Goal: Task Accomplishment & Management: Manage account settings

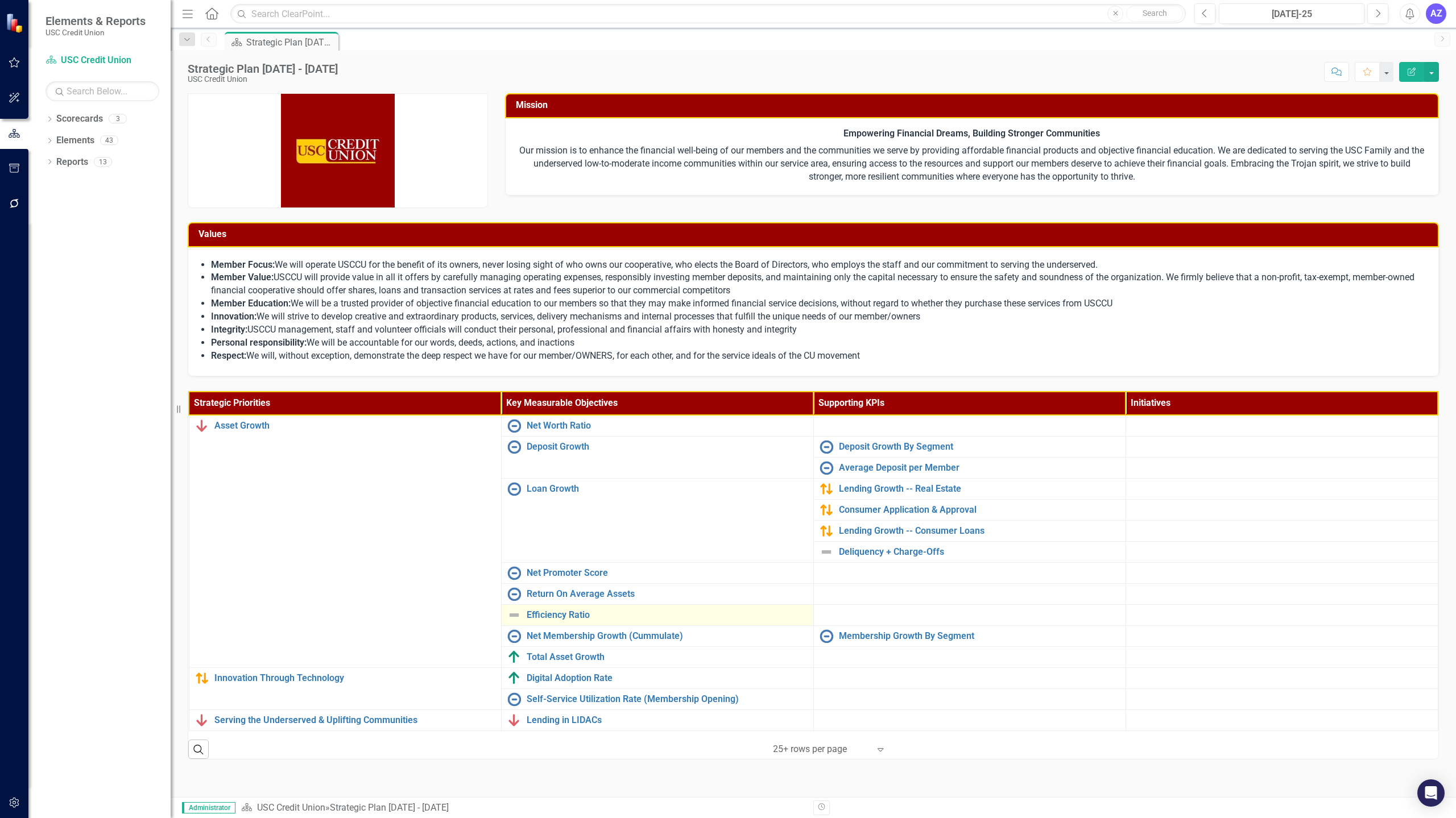
click at [579, 609] on div "Efficiency Ratio" at bounding box center [657, 616] width 301 height 14
click at [570, 616] on link "Efficiency Ratio" at bounding box center [667, 615] width 281 height 10
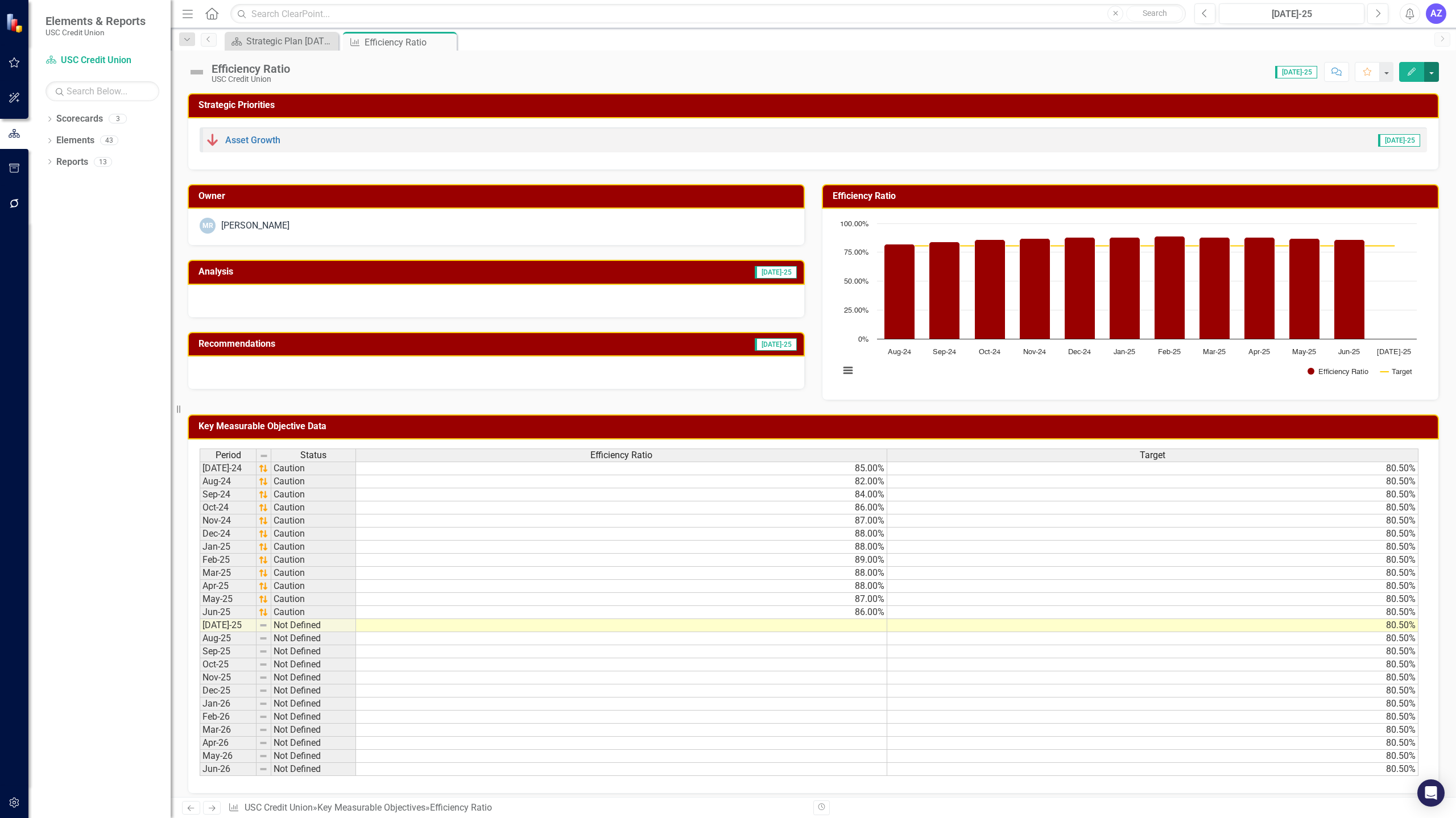
click at [809, 73] on button "button" at bounding box center [1431, 72] width 15 height 20
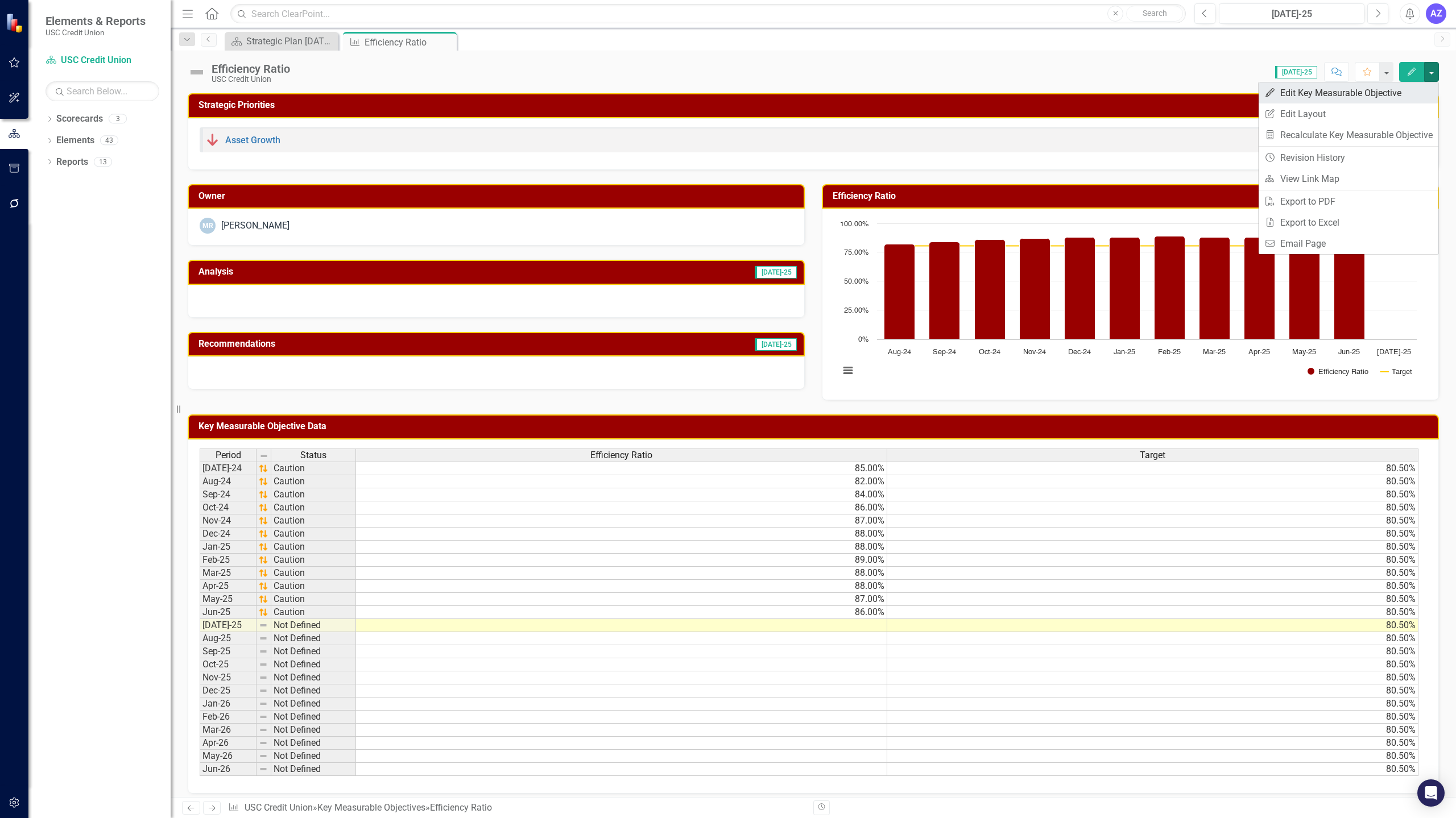
click at [809, 92] on link "Edit Edit Key Measurable Objective" at bounding box center [1348, 93] width 179 height 21
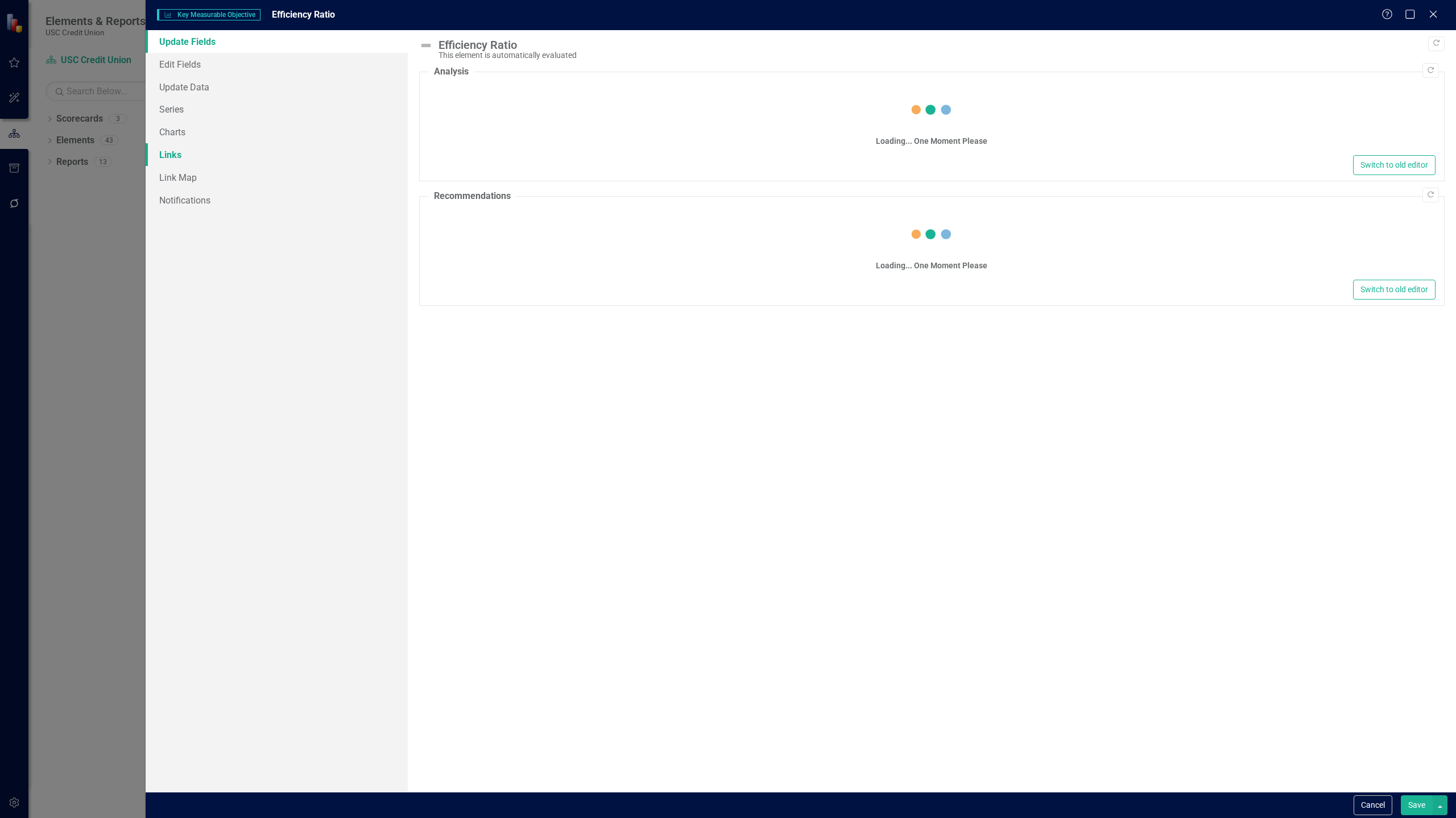
click at [328, 150] on link "Links" at bounding box center [276, 154] width 262 height 23
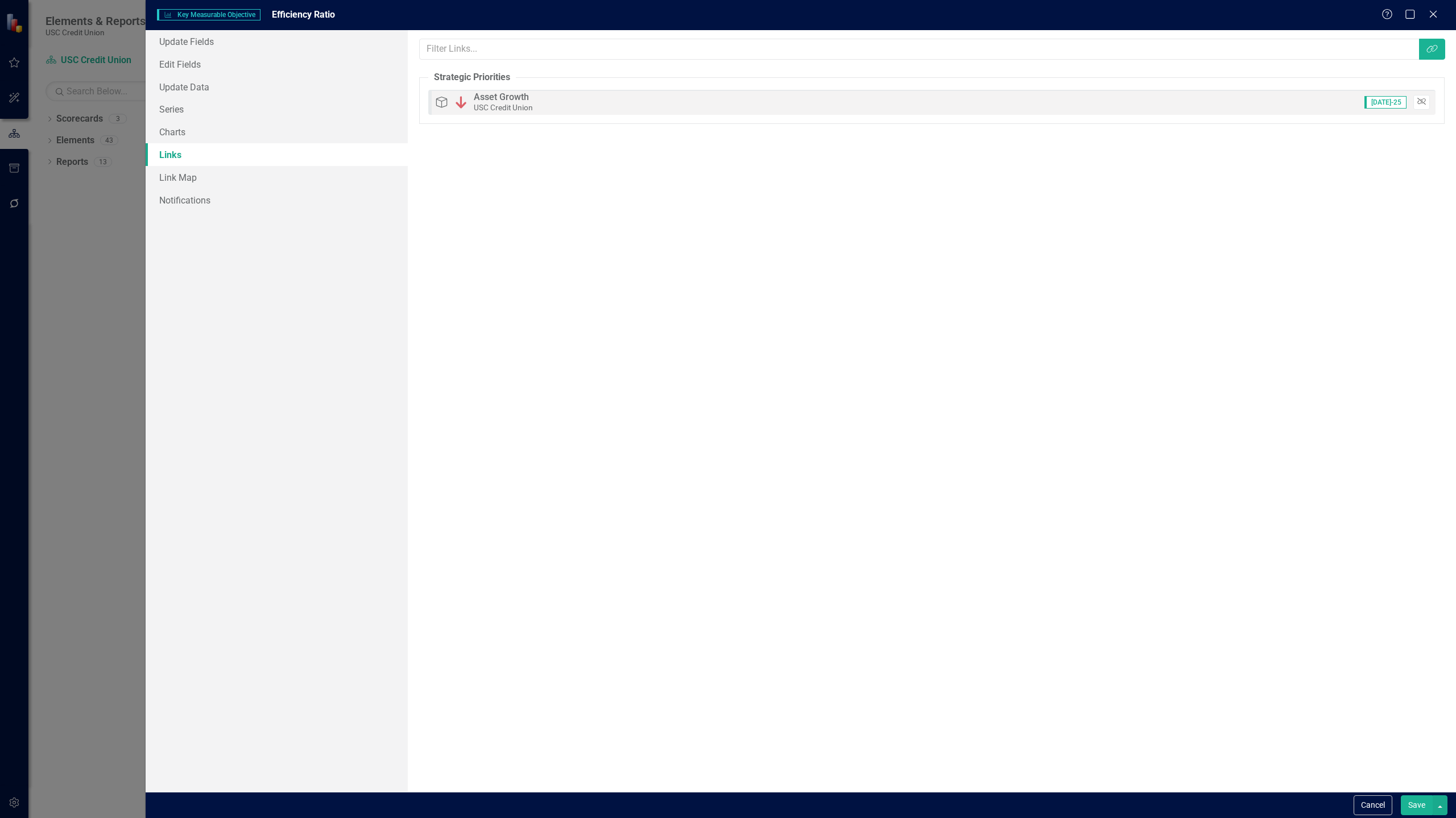
click at [809, 102] on icon "Unlink" at bounding box center [1421, 102] width 8 height 7
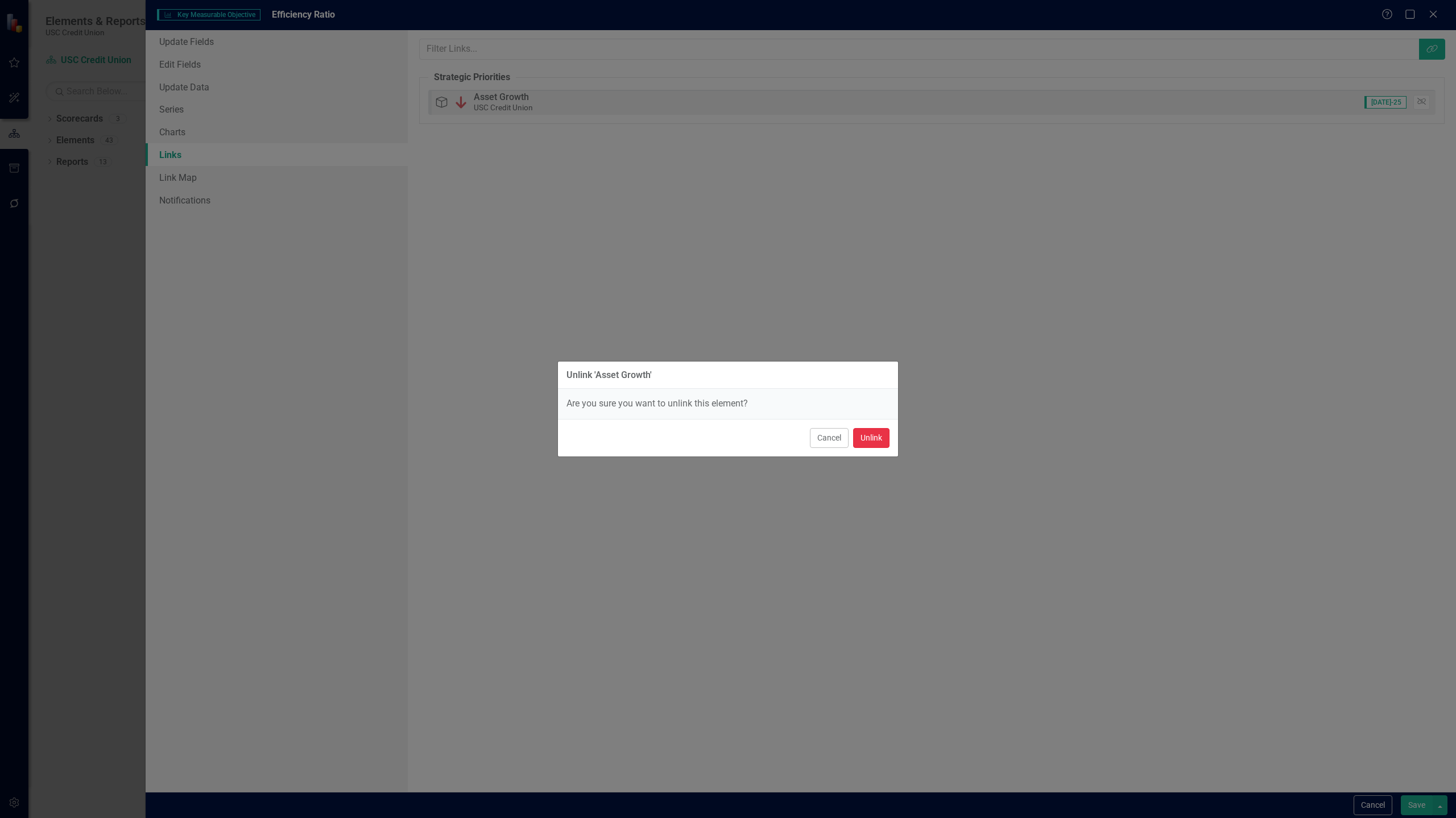
click at [809, 438] on button "Unlink" at bounding box center [871, 438] width 36 height 20
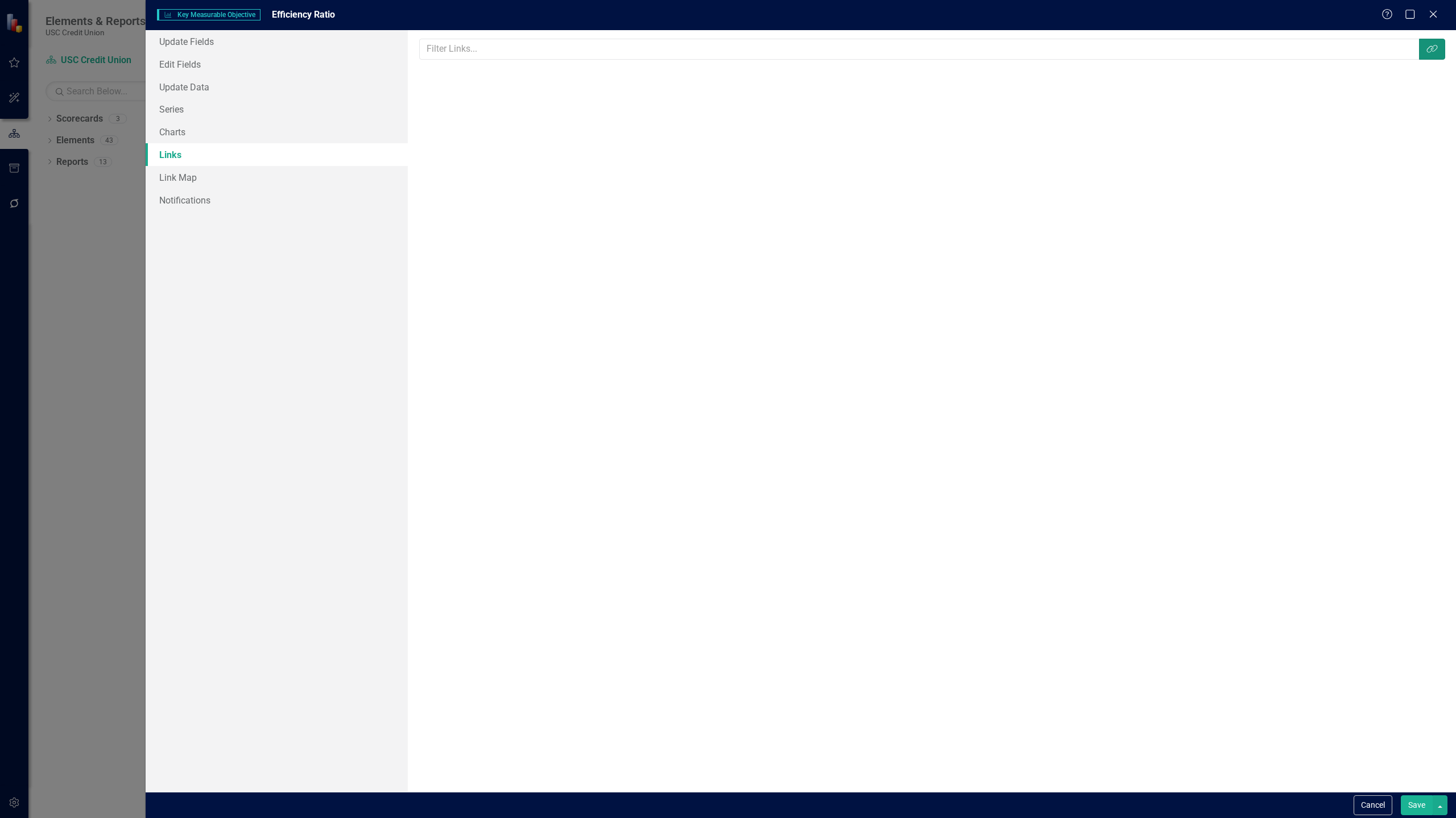
click at [809, 54] on button "Link Tag" at bounding box center [1432, 49] width 26 height 21
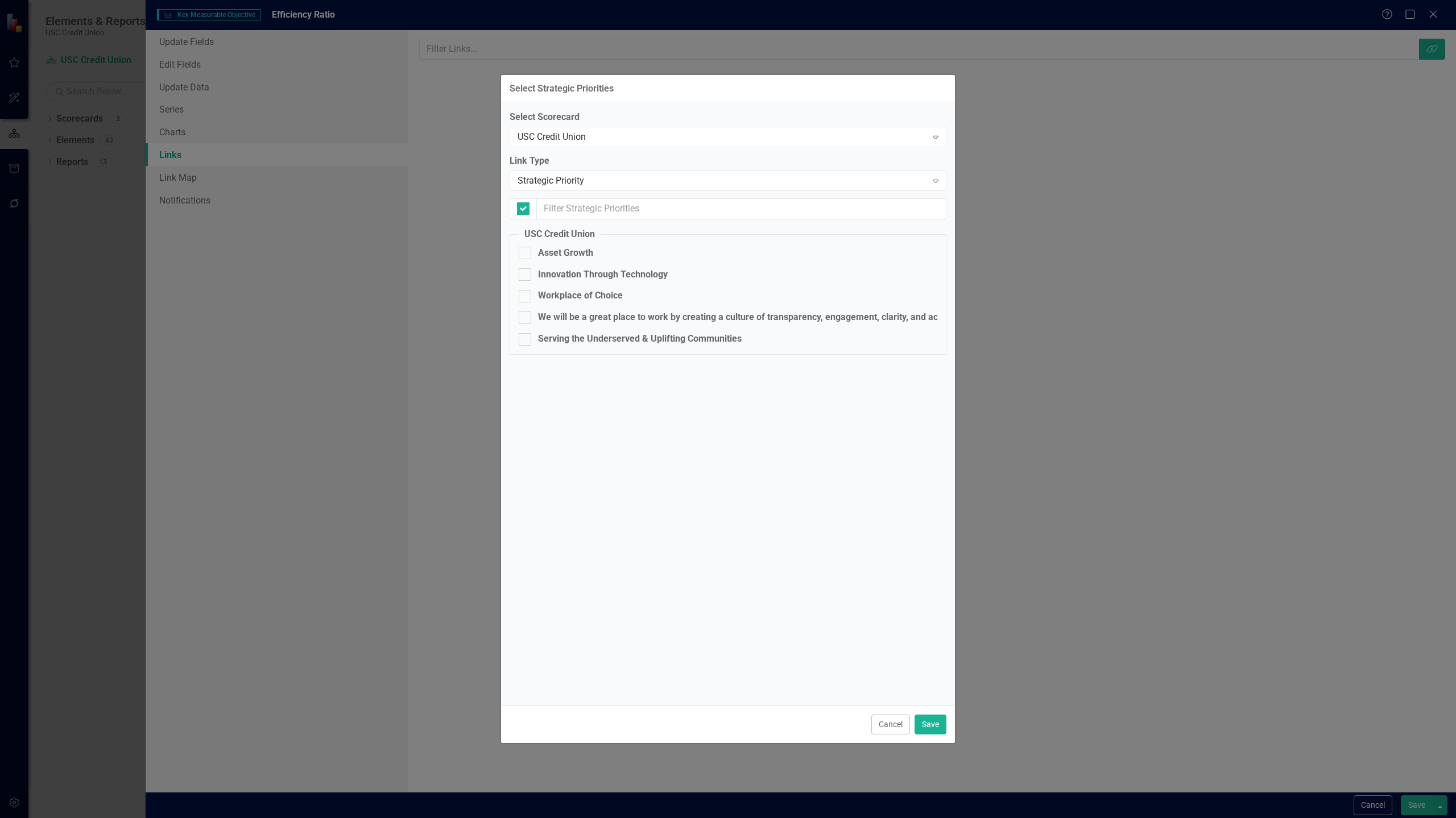
checkbox input "false"
click at [729, 179] on div "Strategic Priority" at bounding box center [722, 181] width 409 height 13
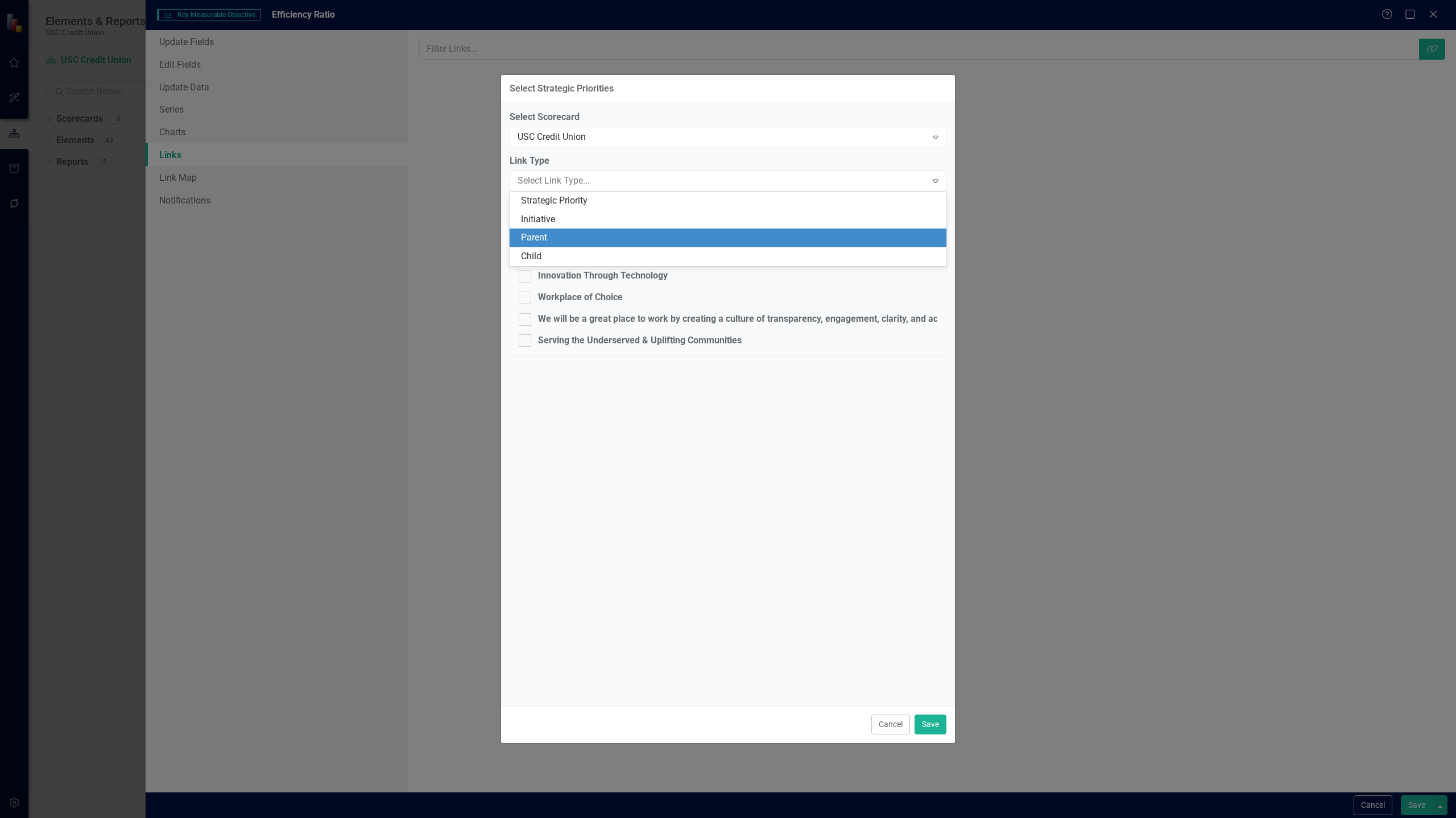
click at [609, 242] on div "Parent" at bounding box center [730, 238] width 419 height 13
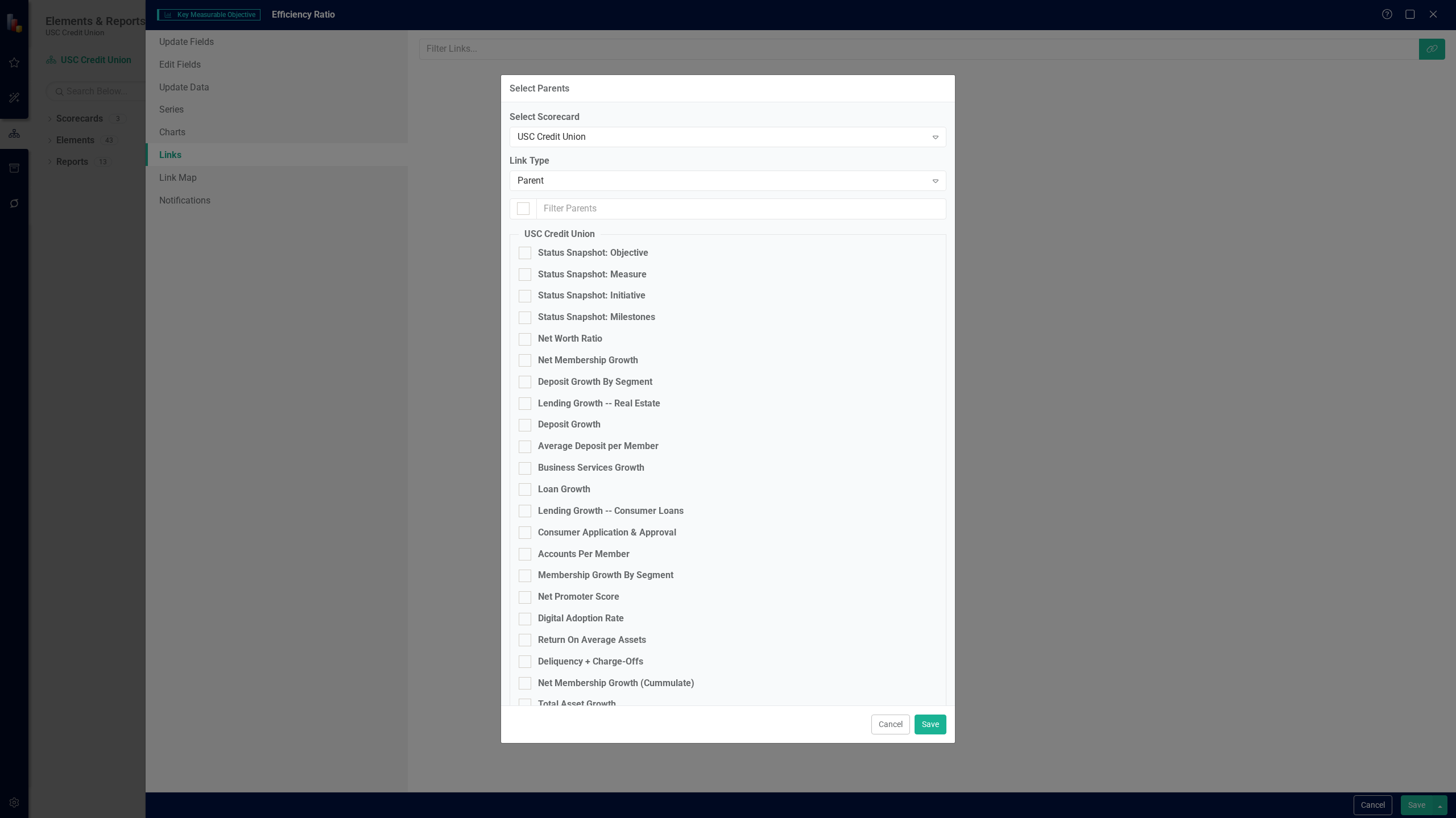
checkbox input "false"
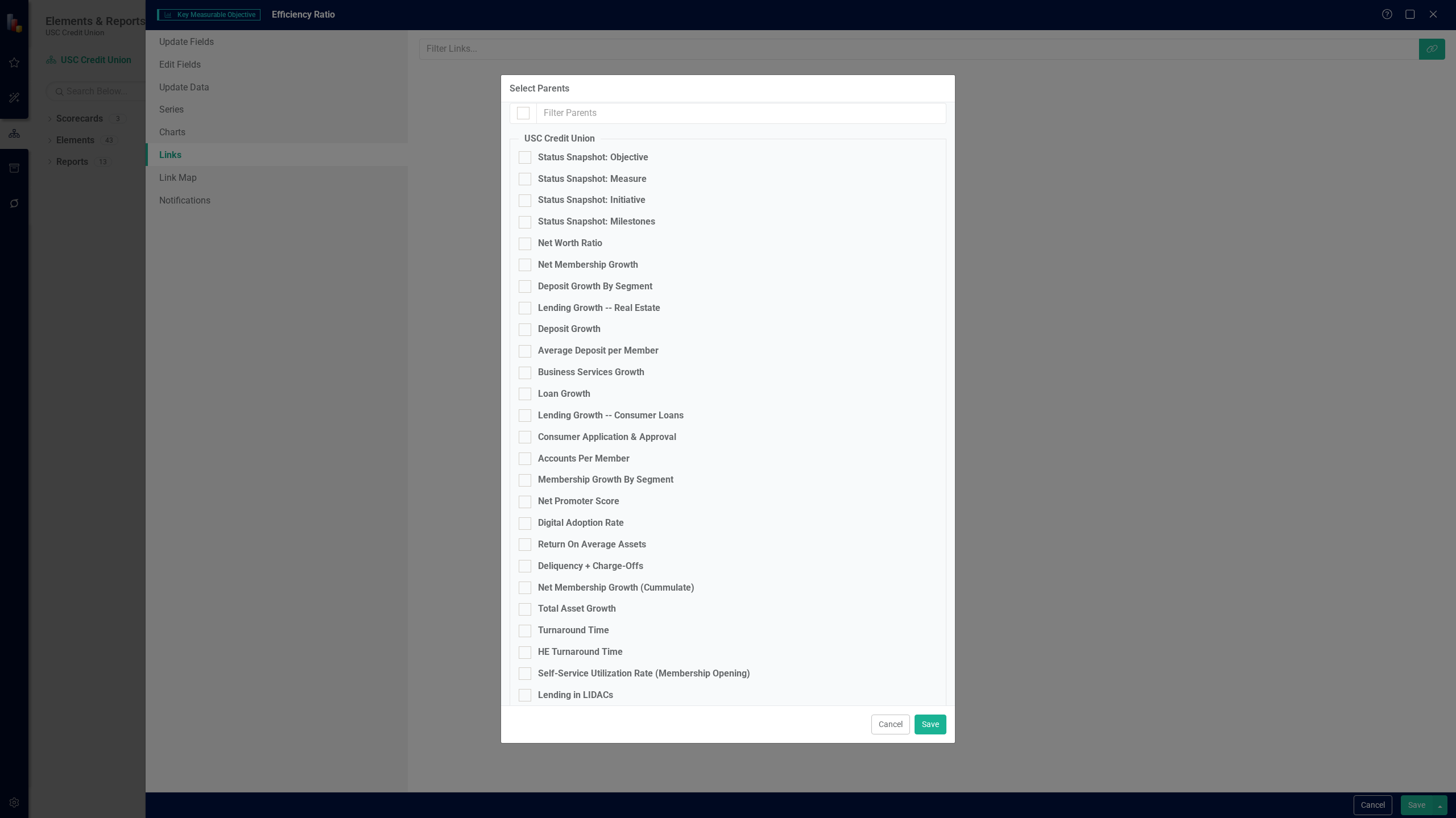
scroll to position [95, 0]
click at [599, 547] on div "Return On Average Assets" at bounding box center [591, 546] width 108 height 13
click at [526, 547] on input "Return On Average Assets" at bounding box center [522, 543] width 8 height 8
checkbox input "true"
click at [809, 724] on button "Save" at bounding box center [930, 725] width 32 height 20
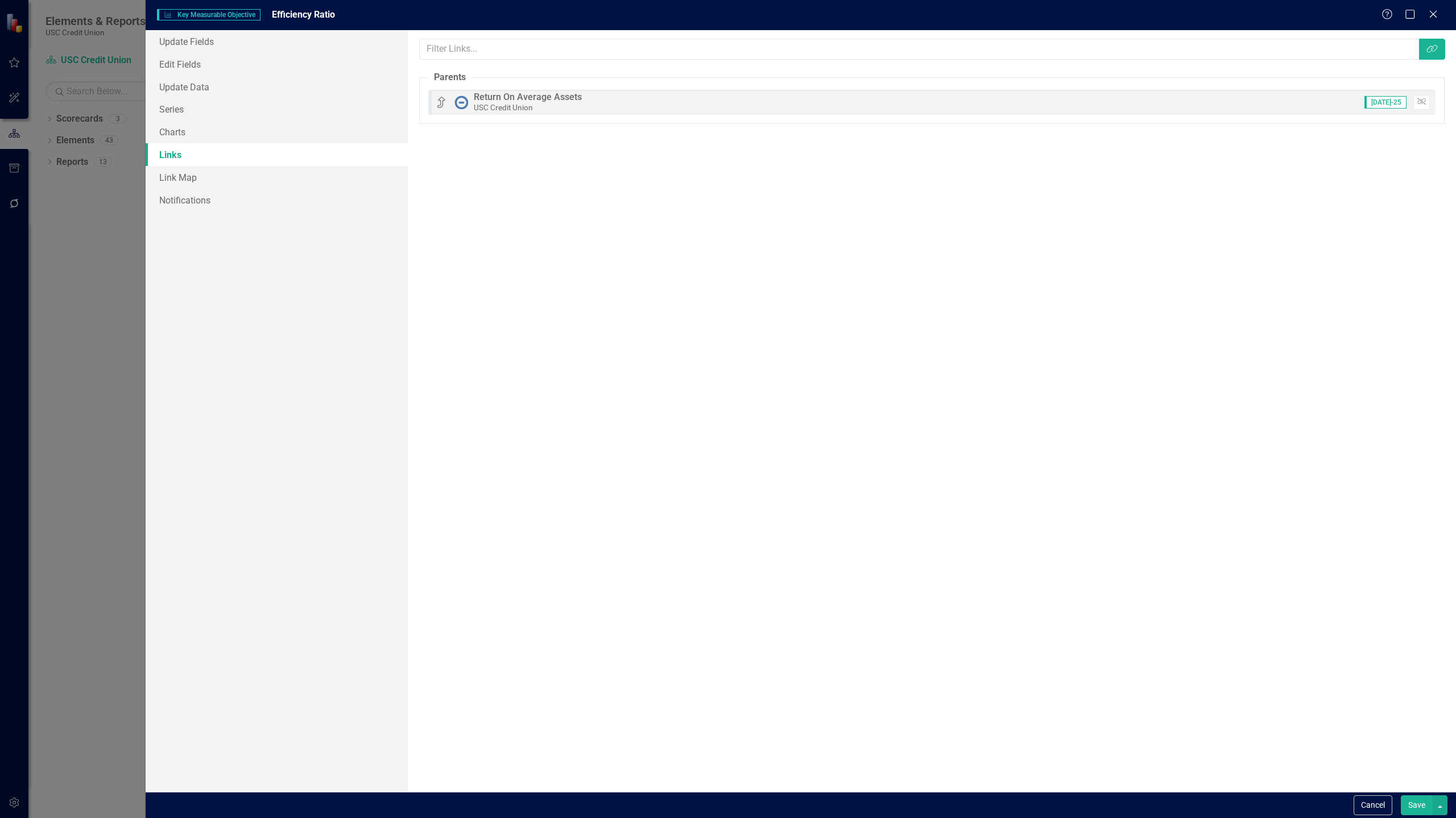
click at [809, 724] on button "Save" at bounding box center [1416, 805] width 32 height 20
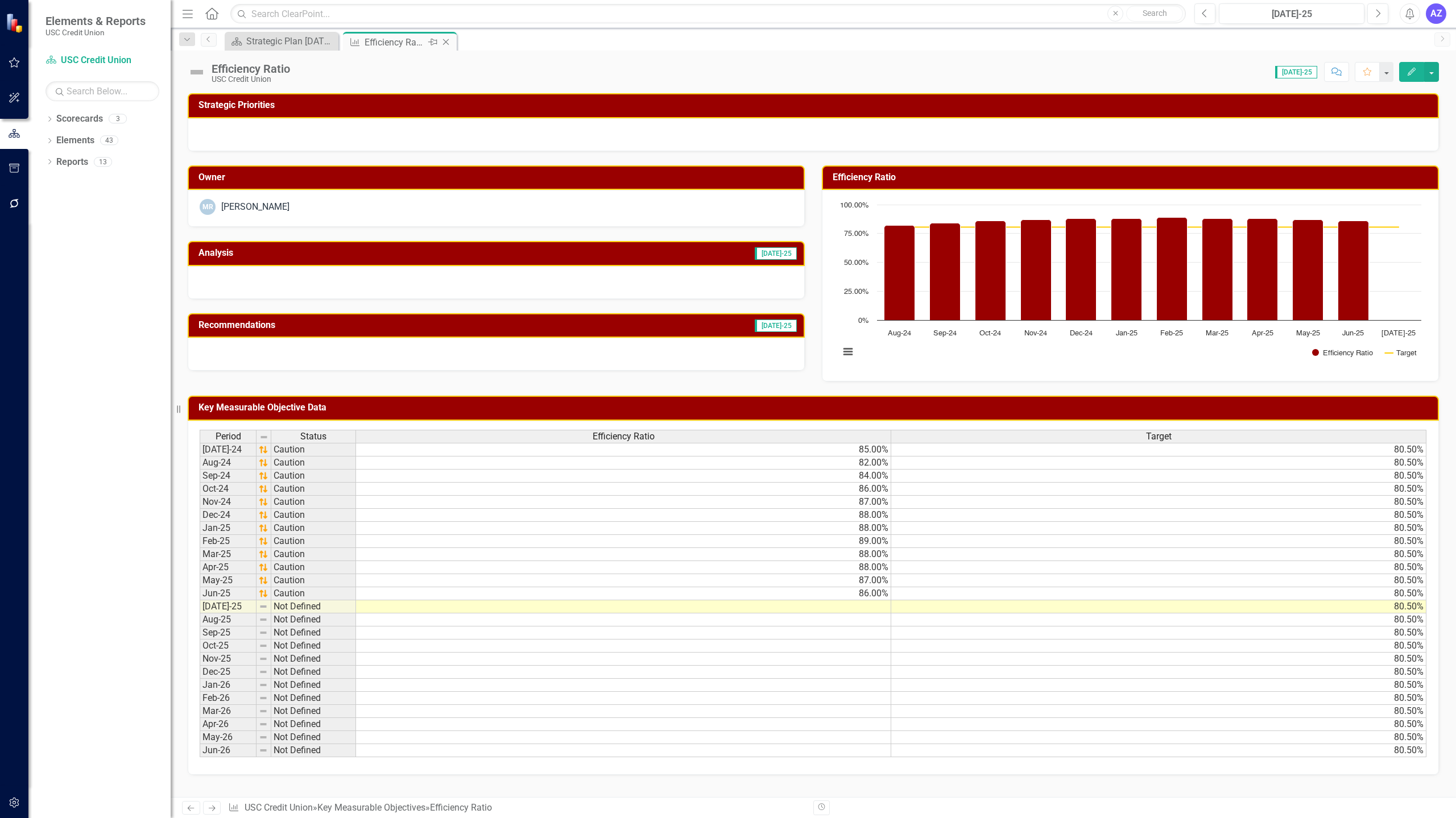
click at [447, 44] on icon at bounding box center [446, 42] width 6 height 6
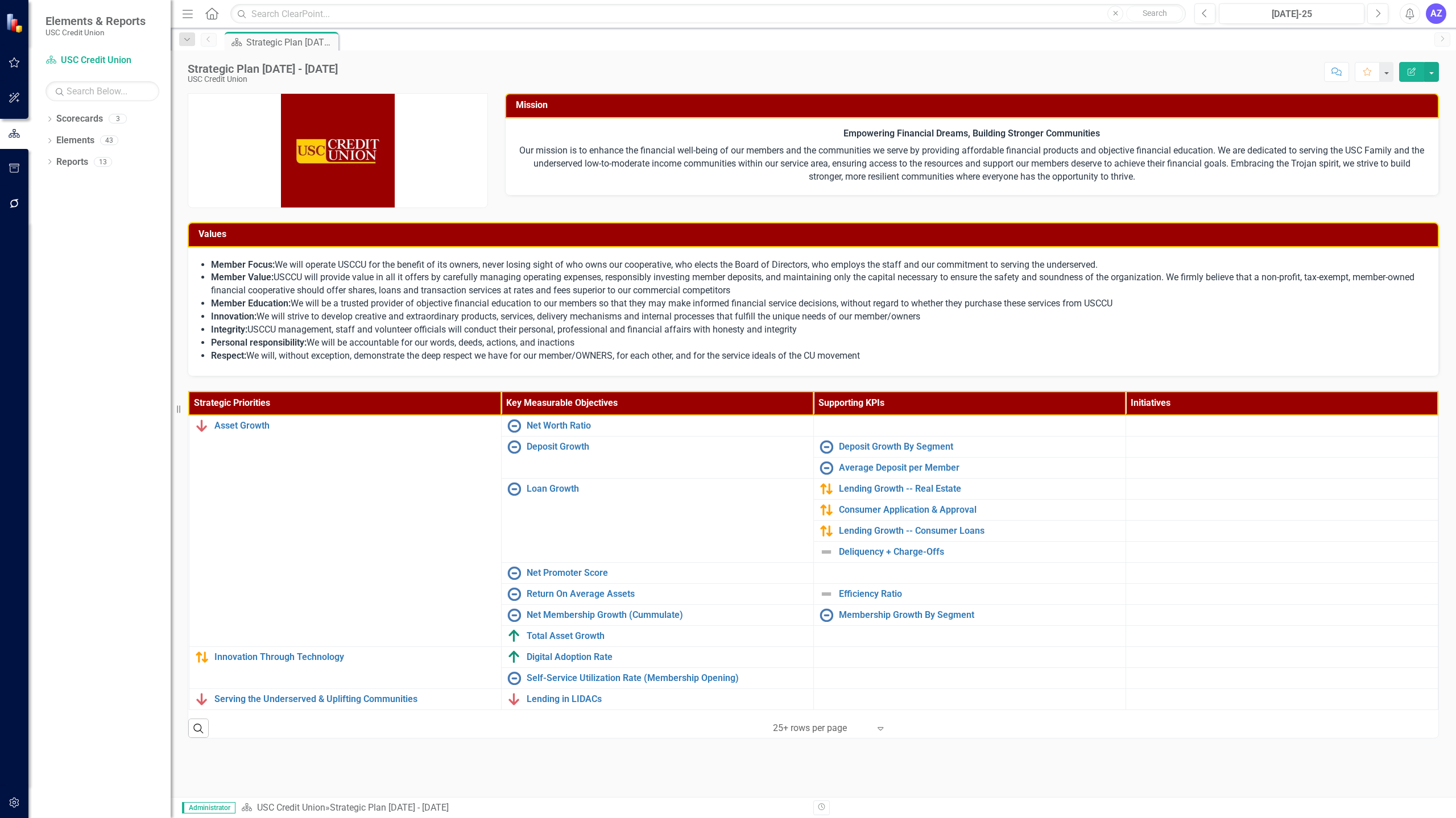
click at [642, 294] on li "Member Value: USCCU will provide value in all it offers by carefully managing o…" at bounding box center [819, 284] width 1216 height 26
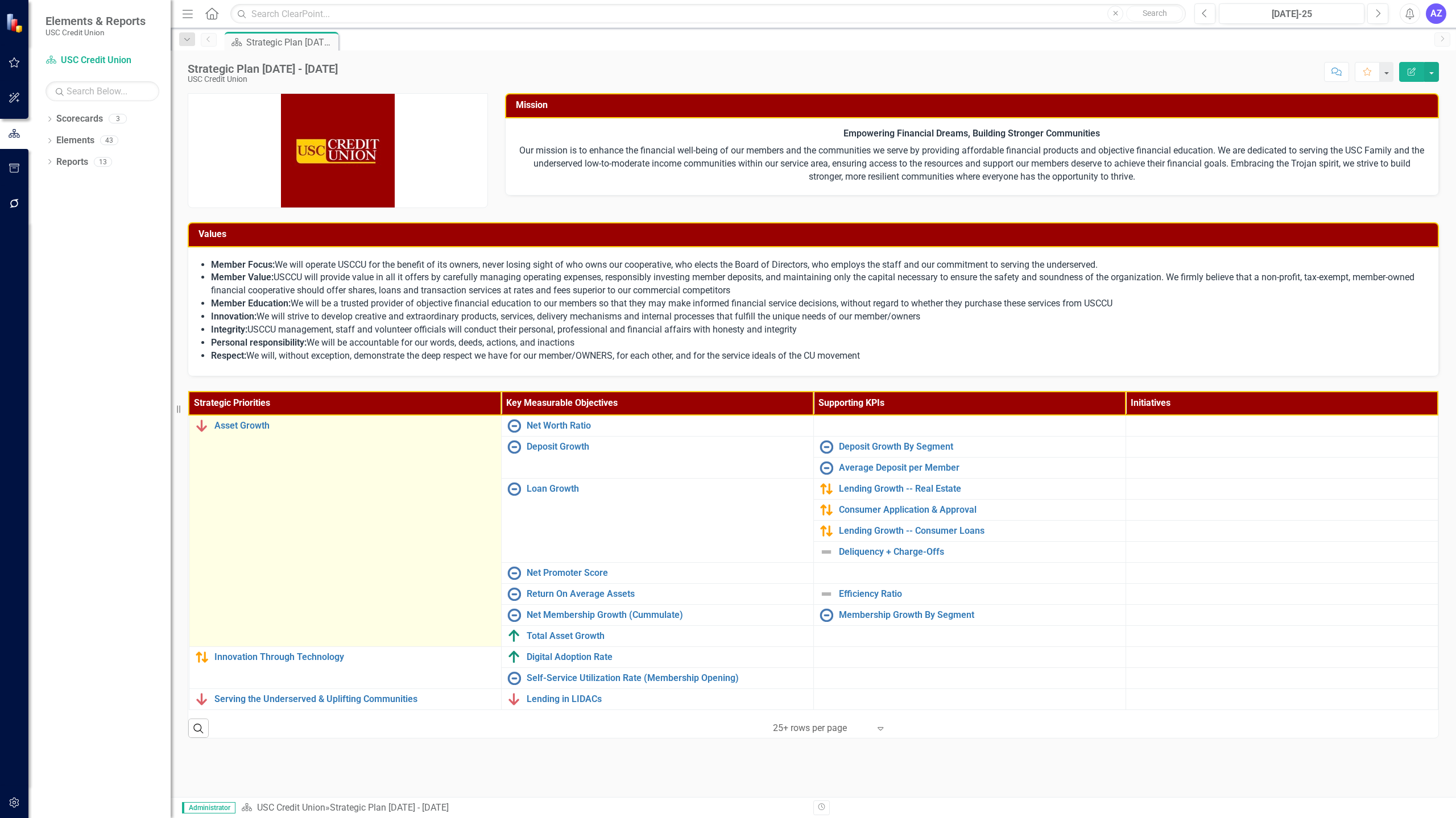
click at [416, 599] on td "Asset Growth Link Map View Link Map Edit Edit Strategic Priority Link Open Elem…" at bounding box center [344, 531] width 312 height 232
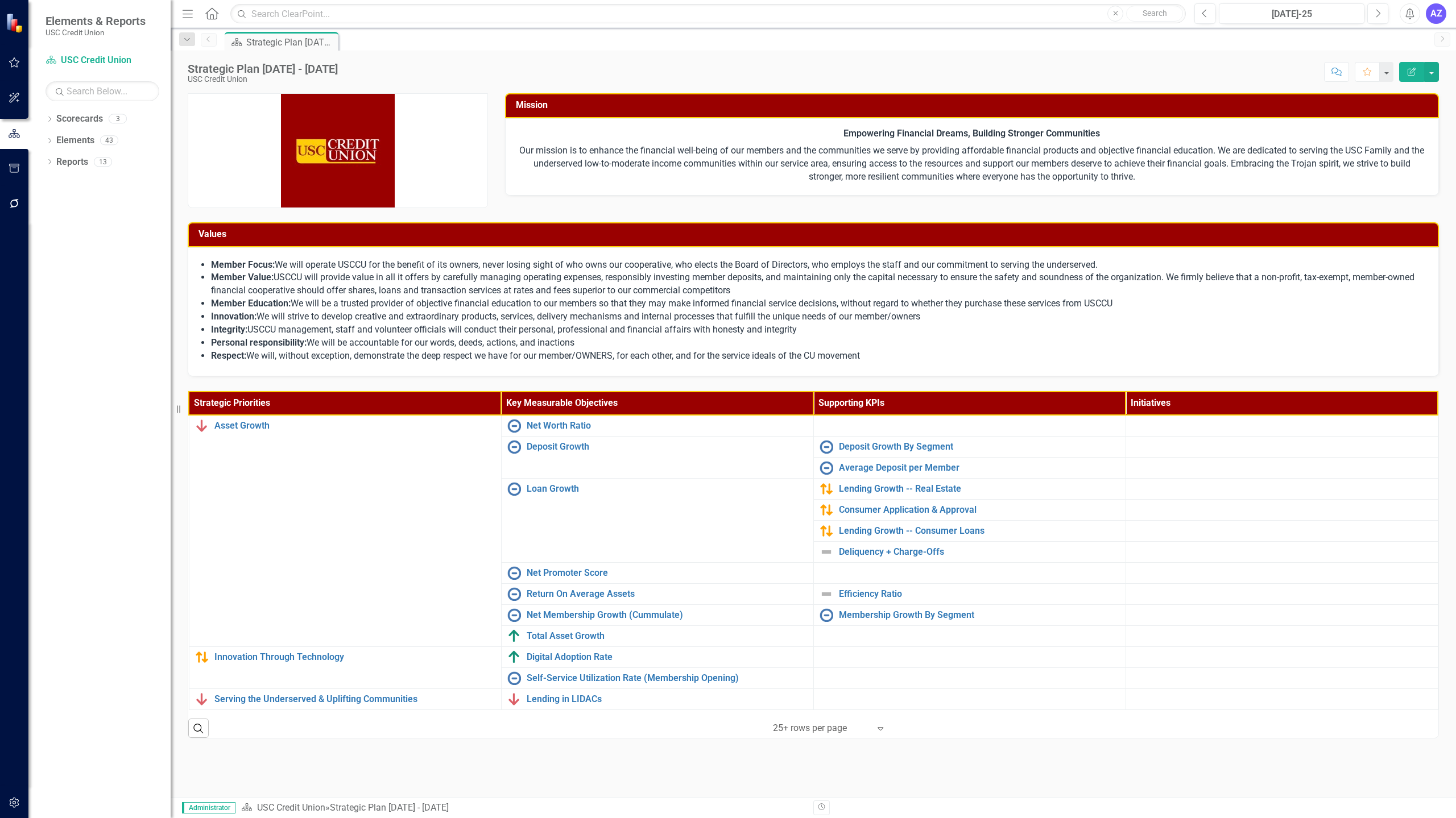
click at [575, 724] on div "Mission Empowering Financial Dreams, Building Stronger Communities Our mission …" at bounding box center [813, 415] width 1285 height 671
click at [49, 138] on div "Dropdown" at bounding box center [49, 142] width 8 height 10
click at [95, 178] on link "Key Measurable Objective Key Measurable Objectives" at bounding box center [125, 184] width 127 height 13
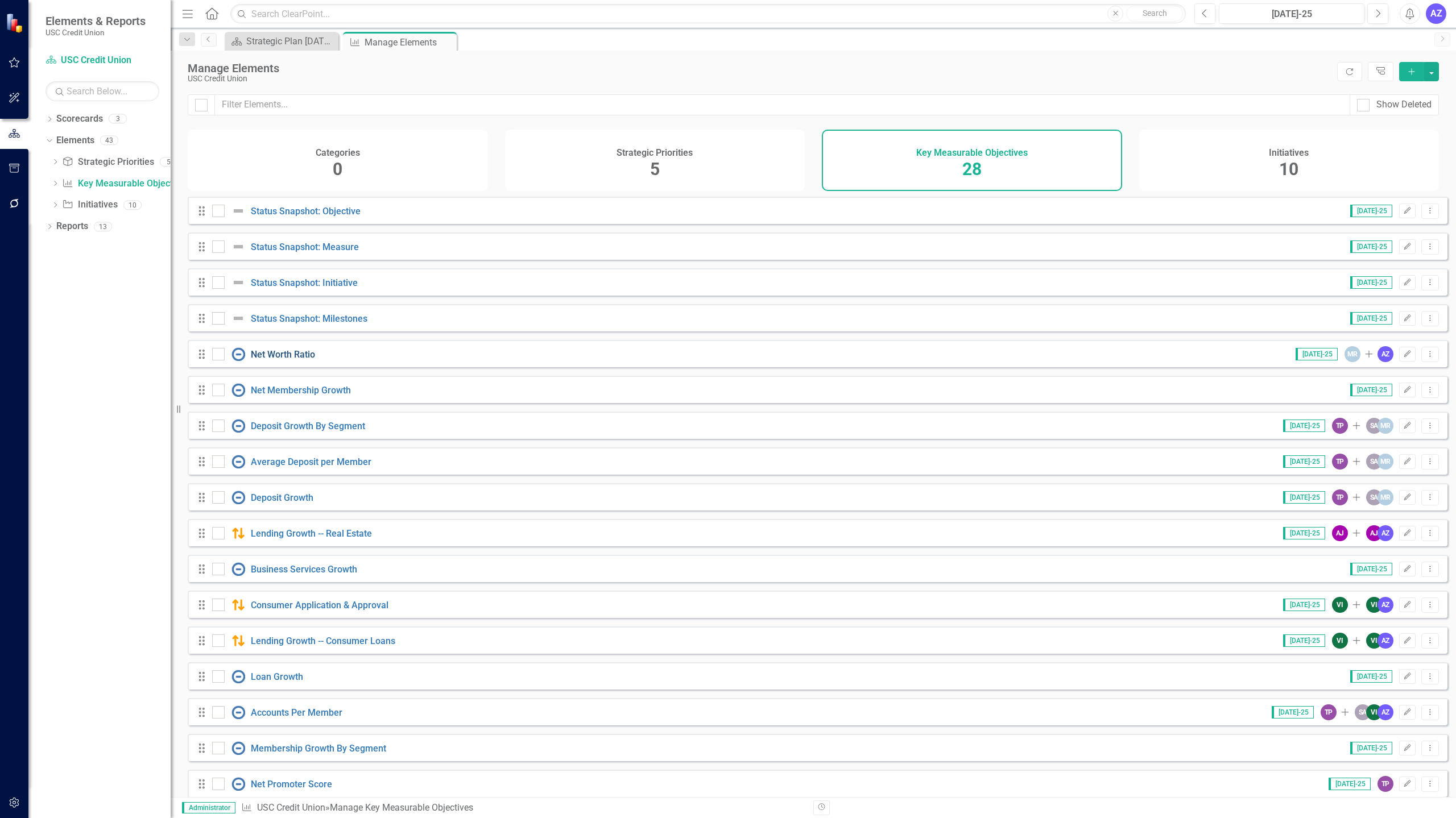
click at [266, 358] on link "Net Worth Ratio" at bounding box center [282, 355] width 64 height 11
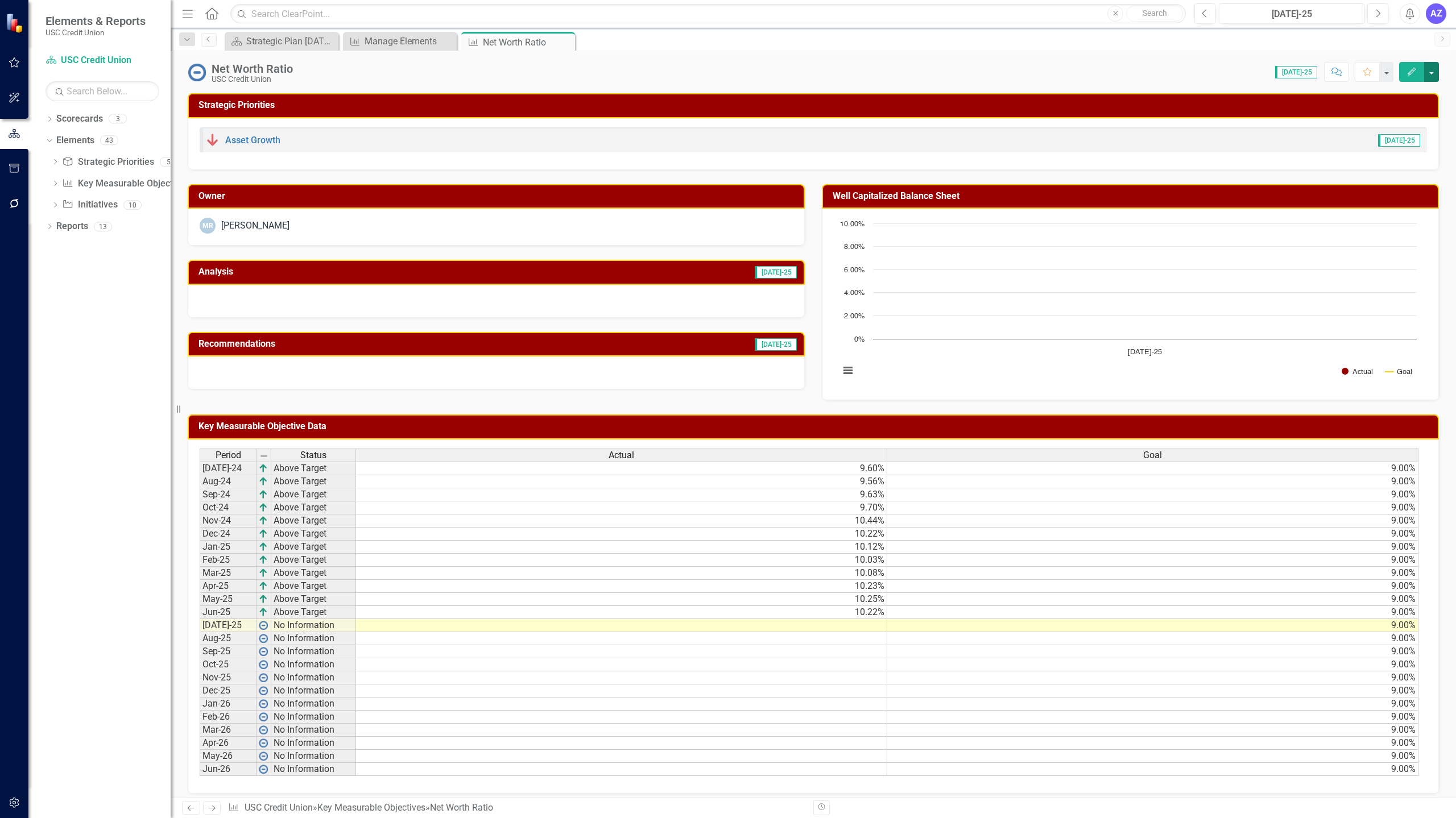
click at [809, 69] on button "button" at bounding box center [1431, 72] width 15 height 20
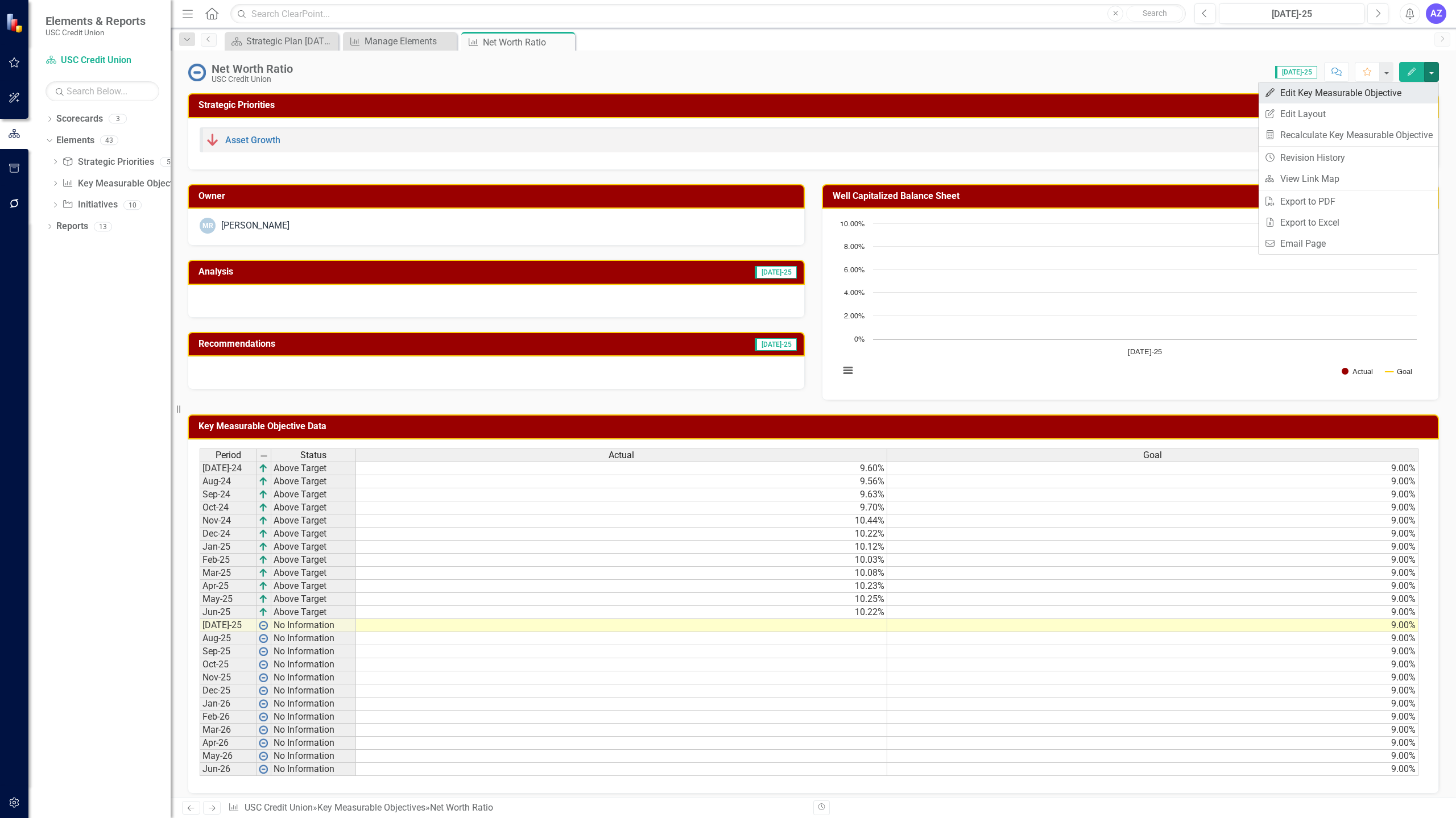
click at [809, 96] on link "Edit Edit Key Measurable Objective" at bounding box center [1348, 93] width 179 height 21
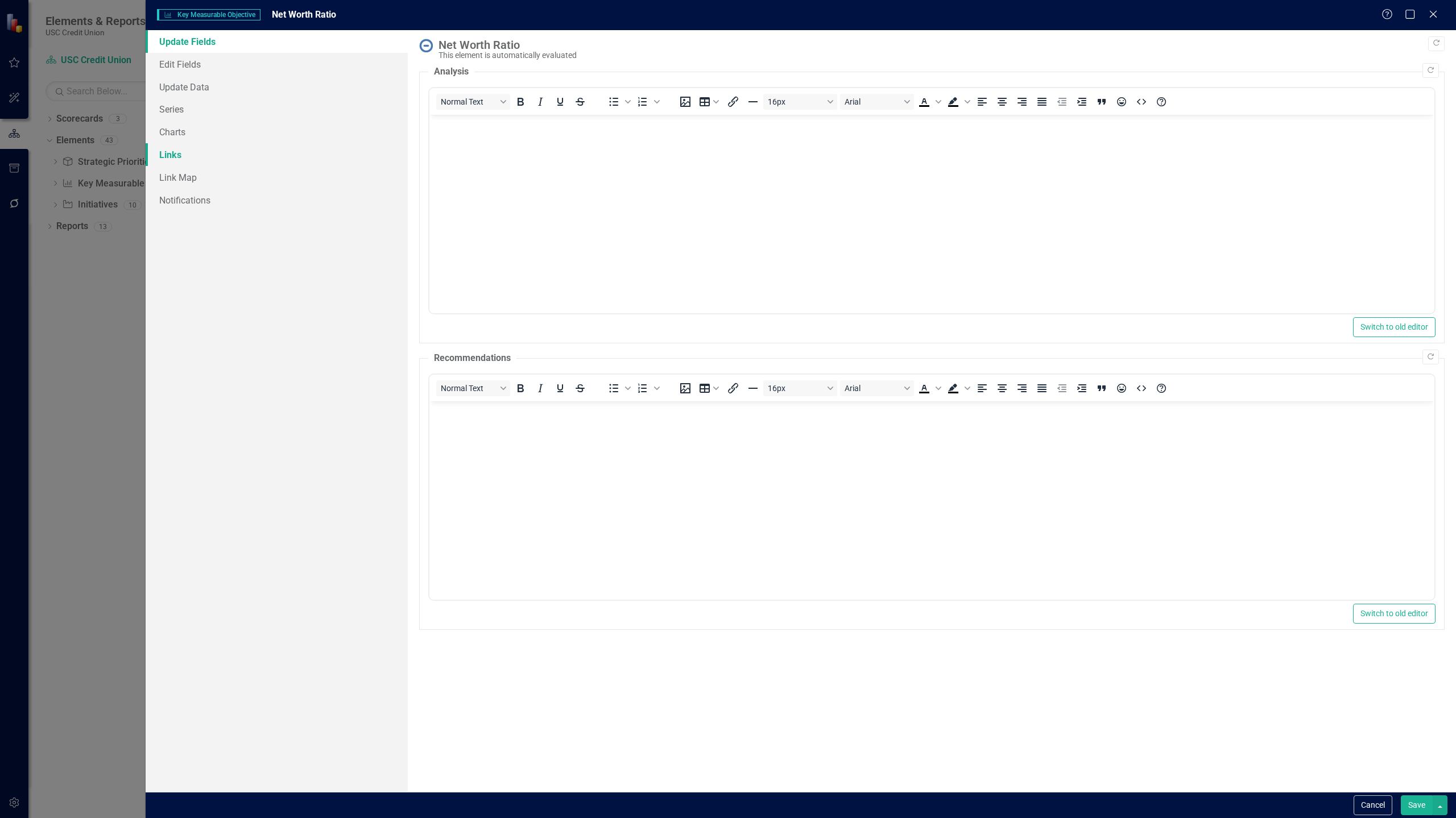
click at [201, 156] on link "Links" at bounding box center [276, 154] width 262 height 23
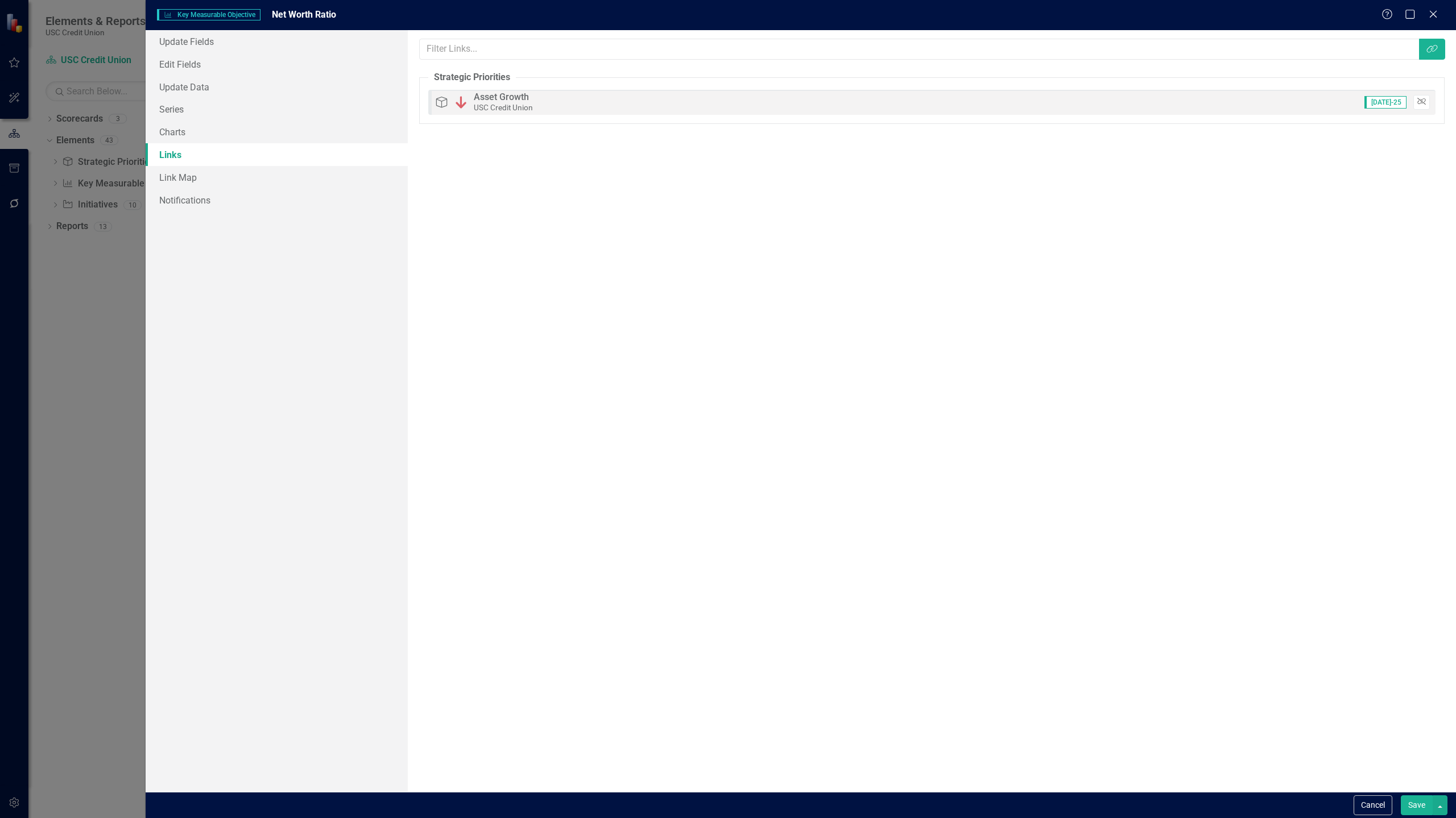
click at [809, 99] on icon "Unlink" at bounding box center [1421, 102] width 8 height 7
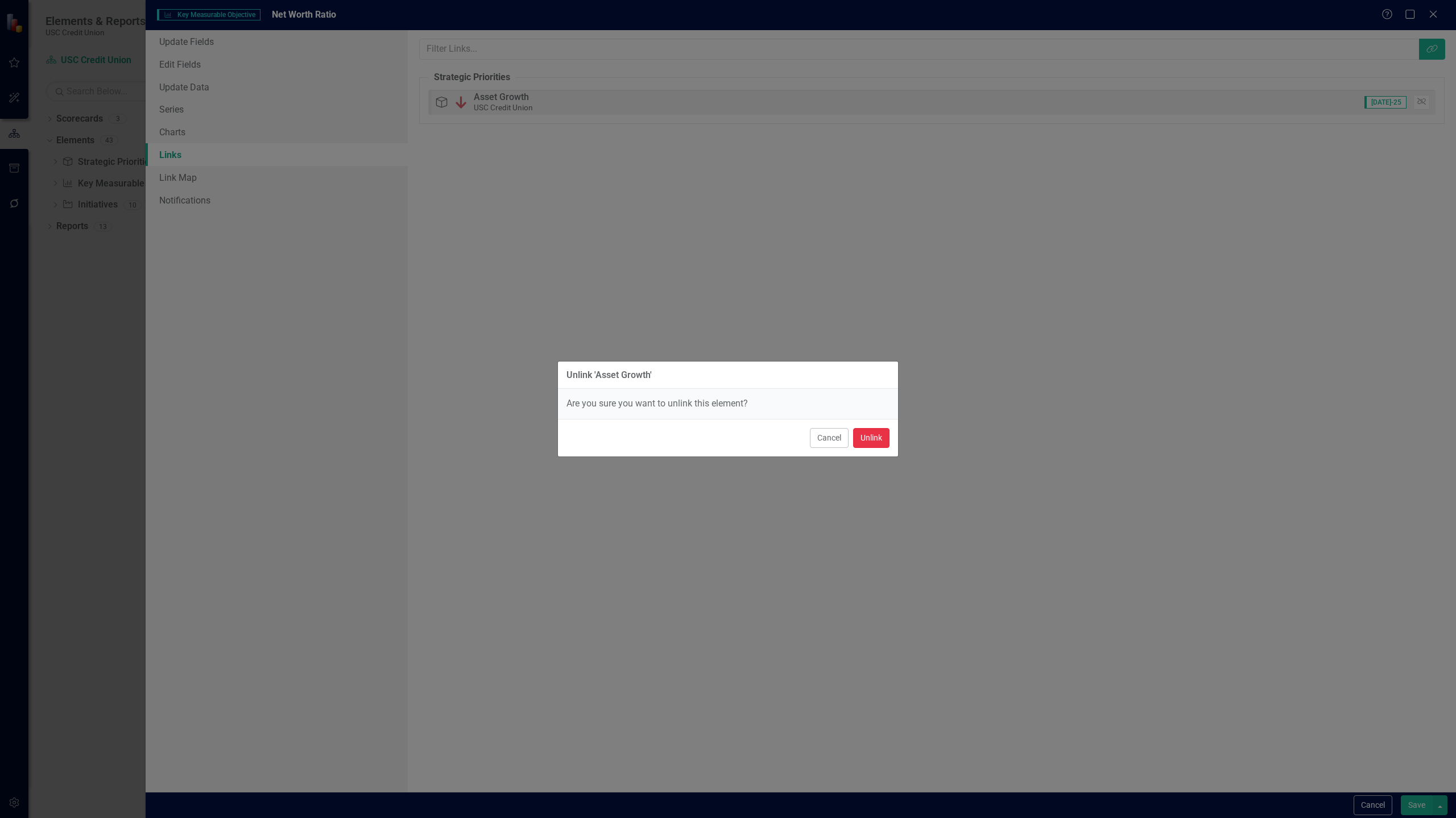
click at [809, 440] on button "Unlink" at bounding box center [871, 438] width 36 height 20
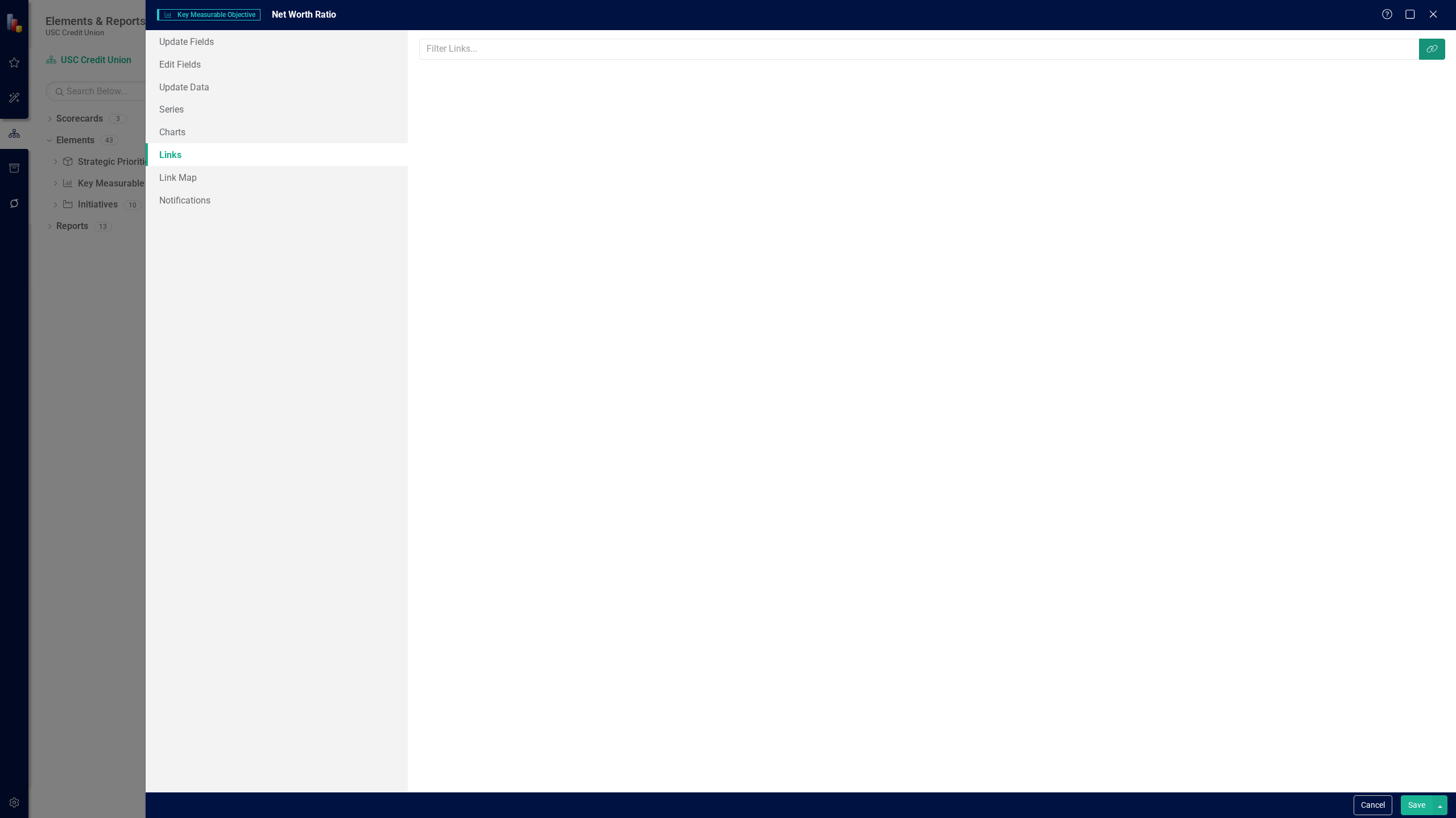
click at [809, 55] on button "Link Tag" at bounding box center [1432, 49] width 26 height 21
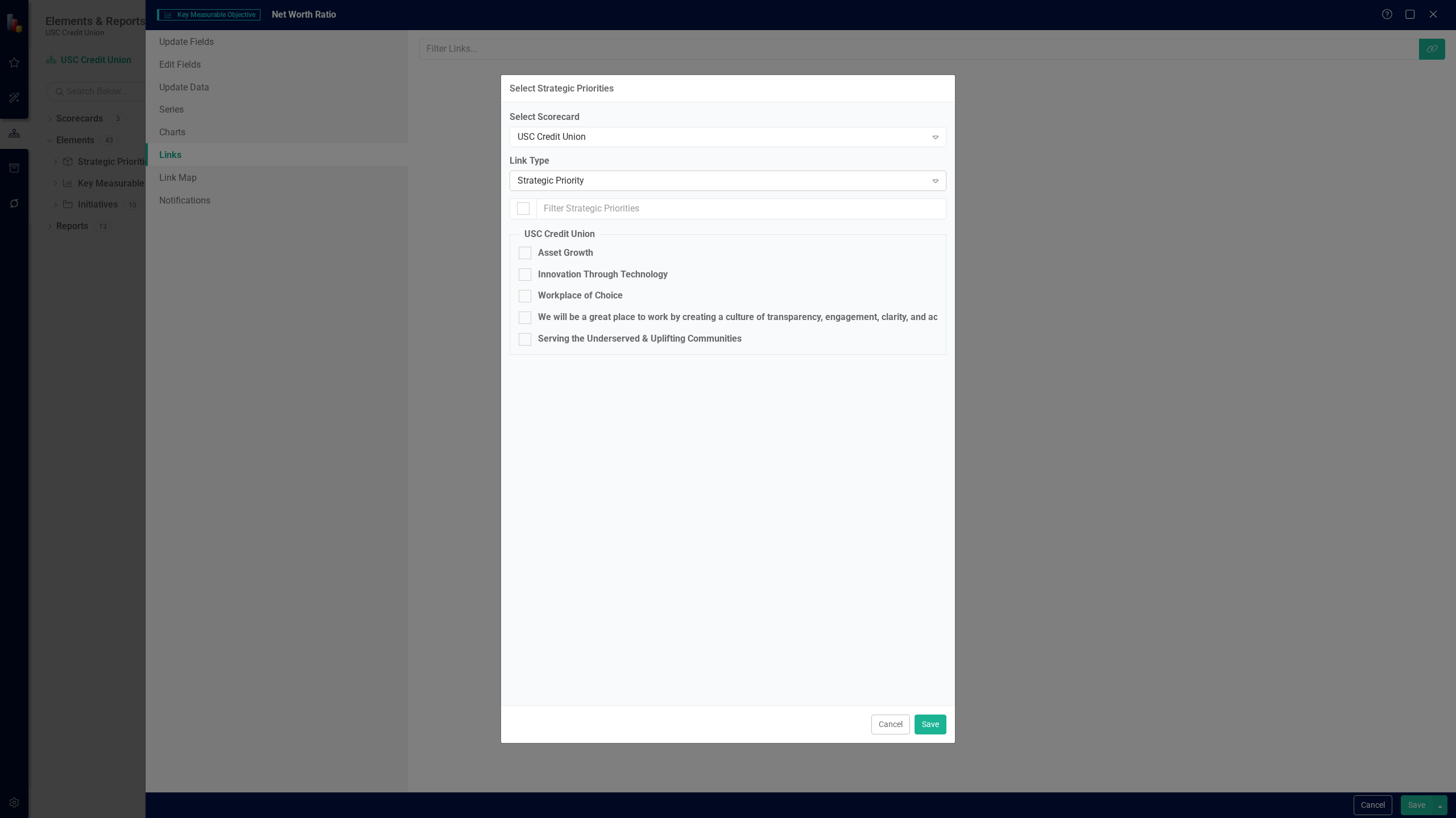
click at [767, 182] on div "Strategic Priority" at bounding box center [722, 181] width 409 height 13
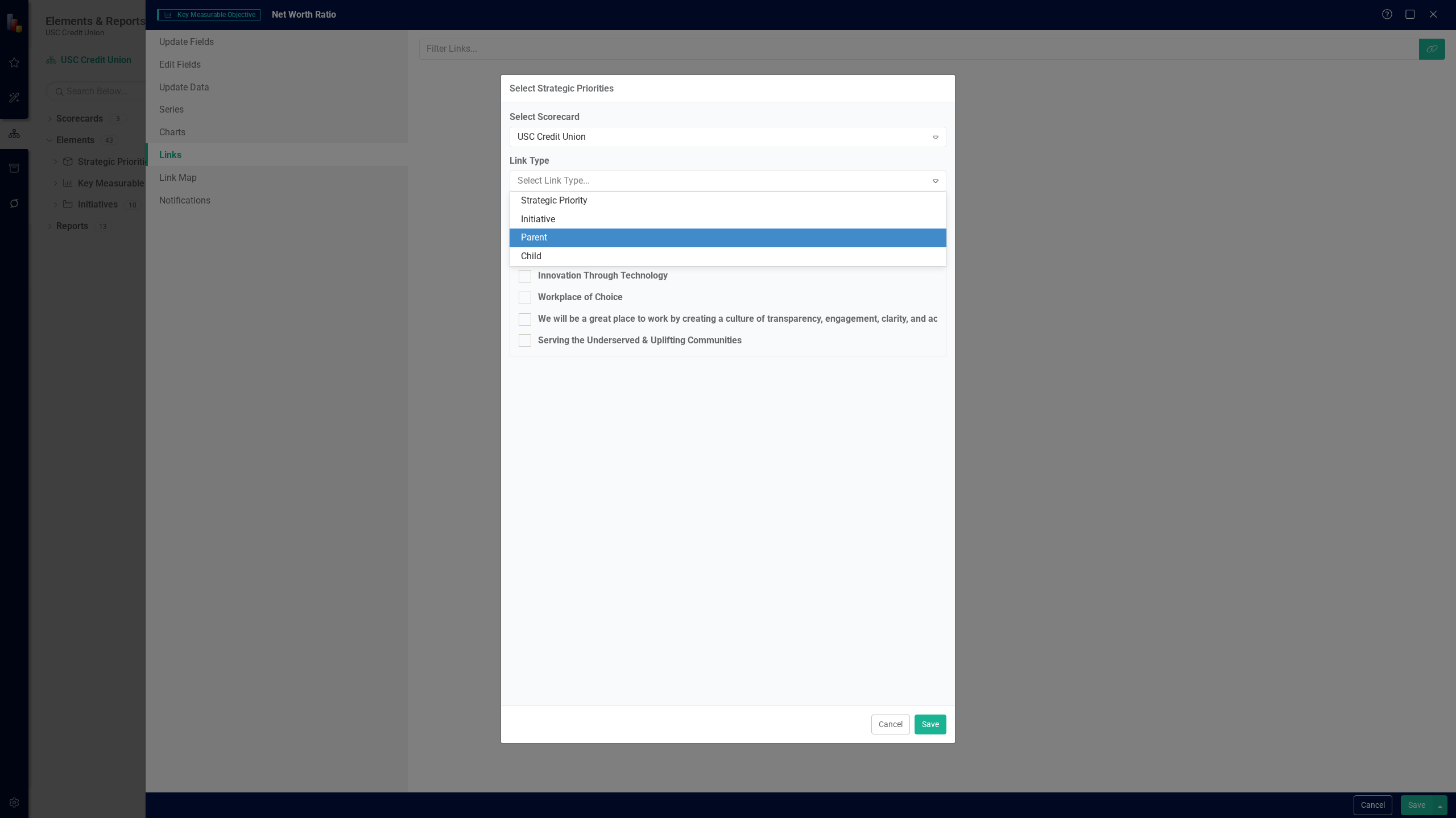
click at [666, 235] on div "Parent" at bounding box center [730, 238] width 419 height 13
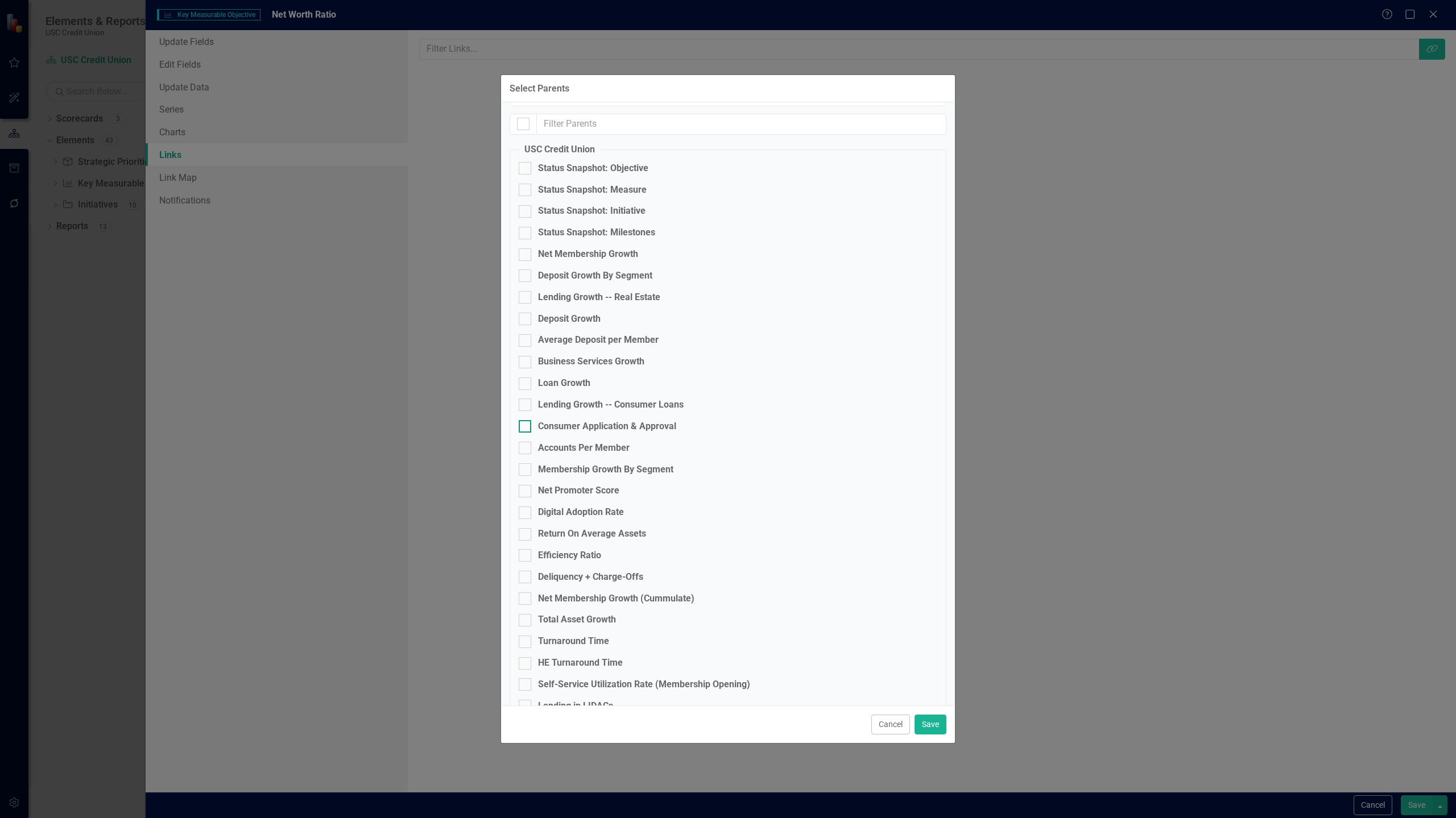
scroll to position [86, 0]
click at [527, 536] on div at bounding box center [525, 534] width 13 height 13
click at [526, 535] on input "Return On Average Assets" at bounding box center [522, 531] width 8 height 8
checkbox input "true"
click at [809, 724] on button "Save" at bounding box center [930, 725] width 32 height 20
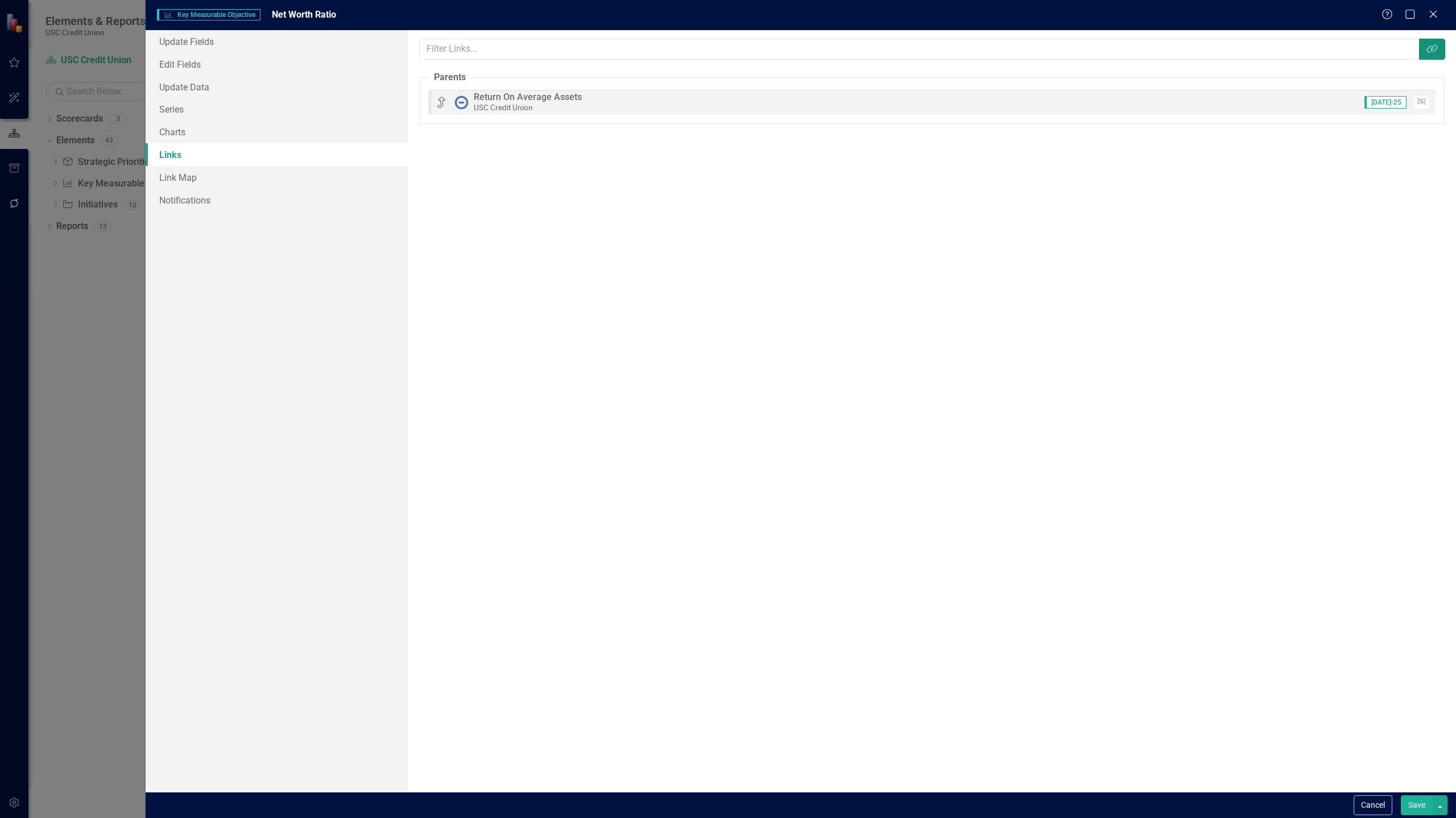
click at [809, 39] on button "Link Tag" at bounding box center [1432, 49] width 26 height 21
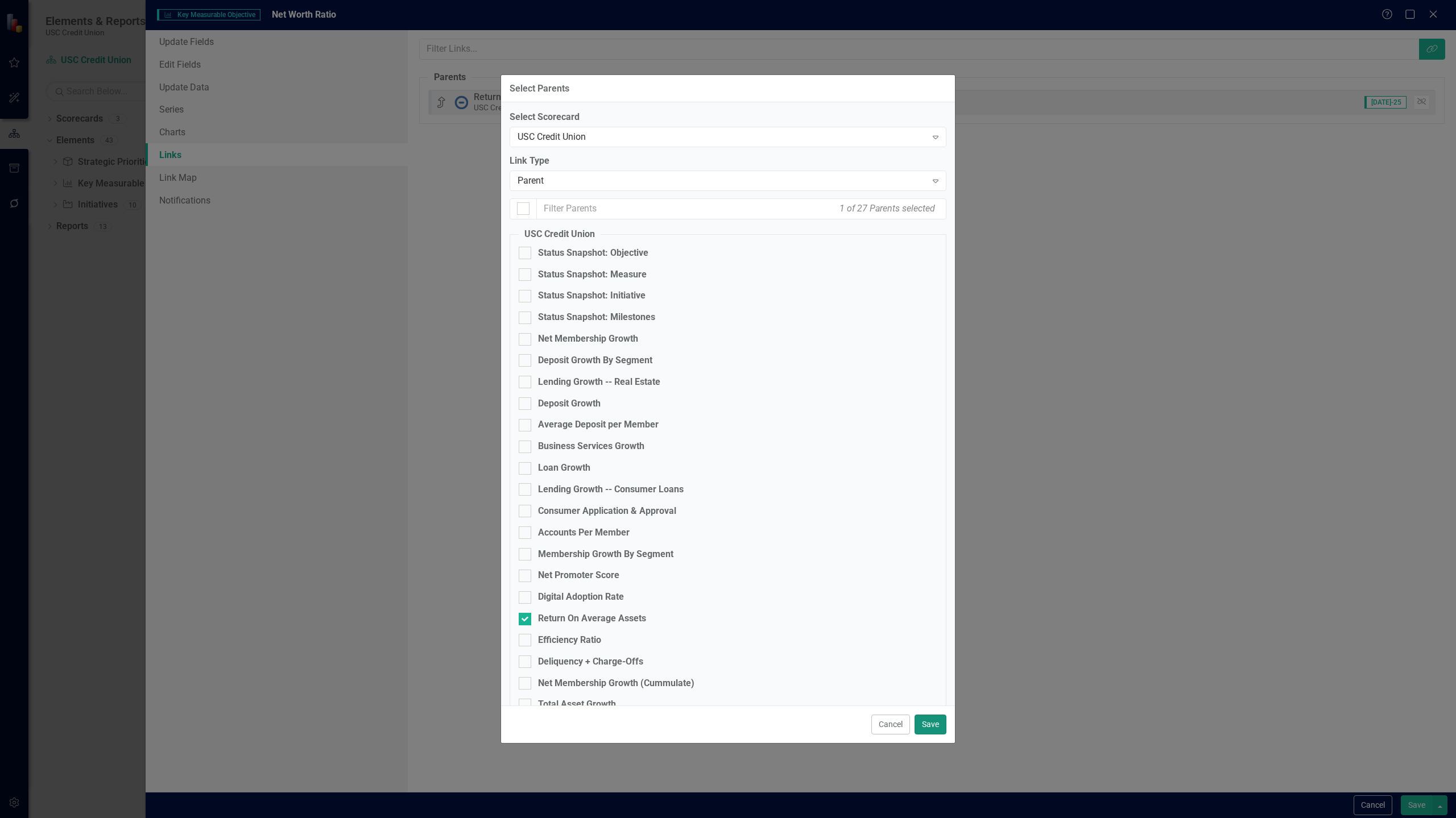
click at [809, 721] on button "Save" at bounding box center [930, 725] width 32 height 20
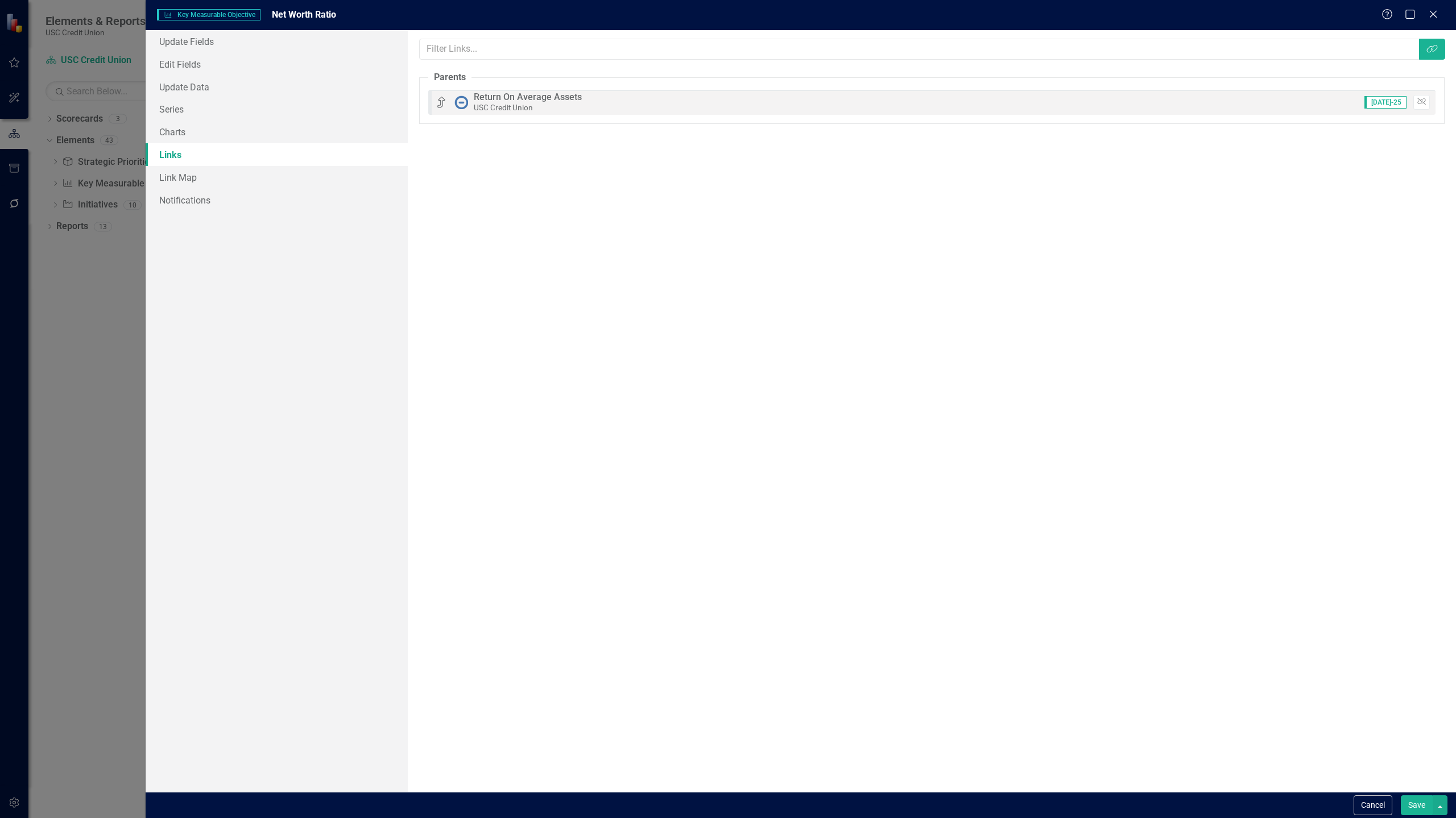
click at [809, 724] on button "Save" at bounding box center [1416, 805] width 32 height 20
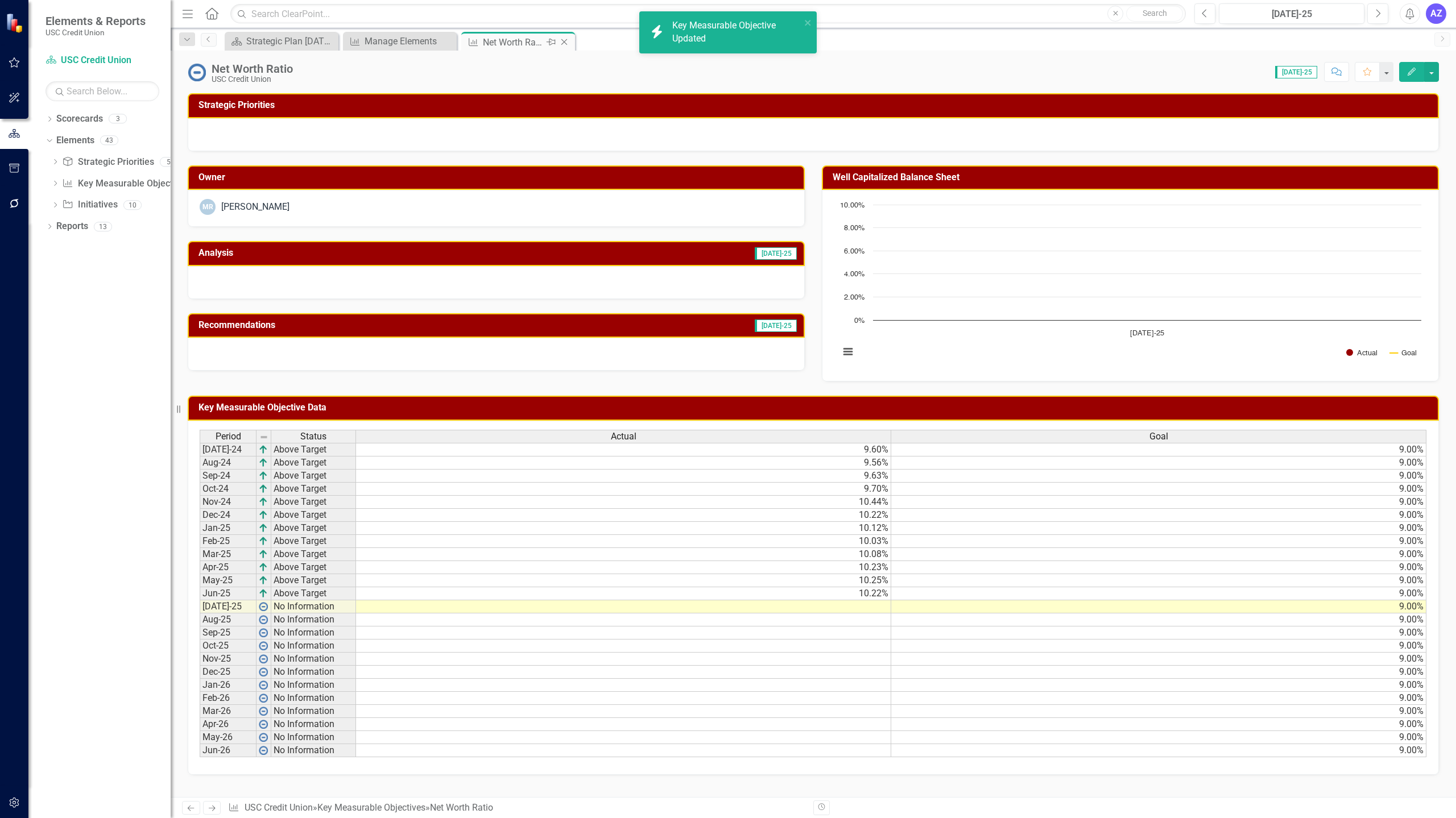
click at [566, 42] on icon "Close" at bounding box center [564, 42] width 11 height 9
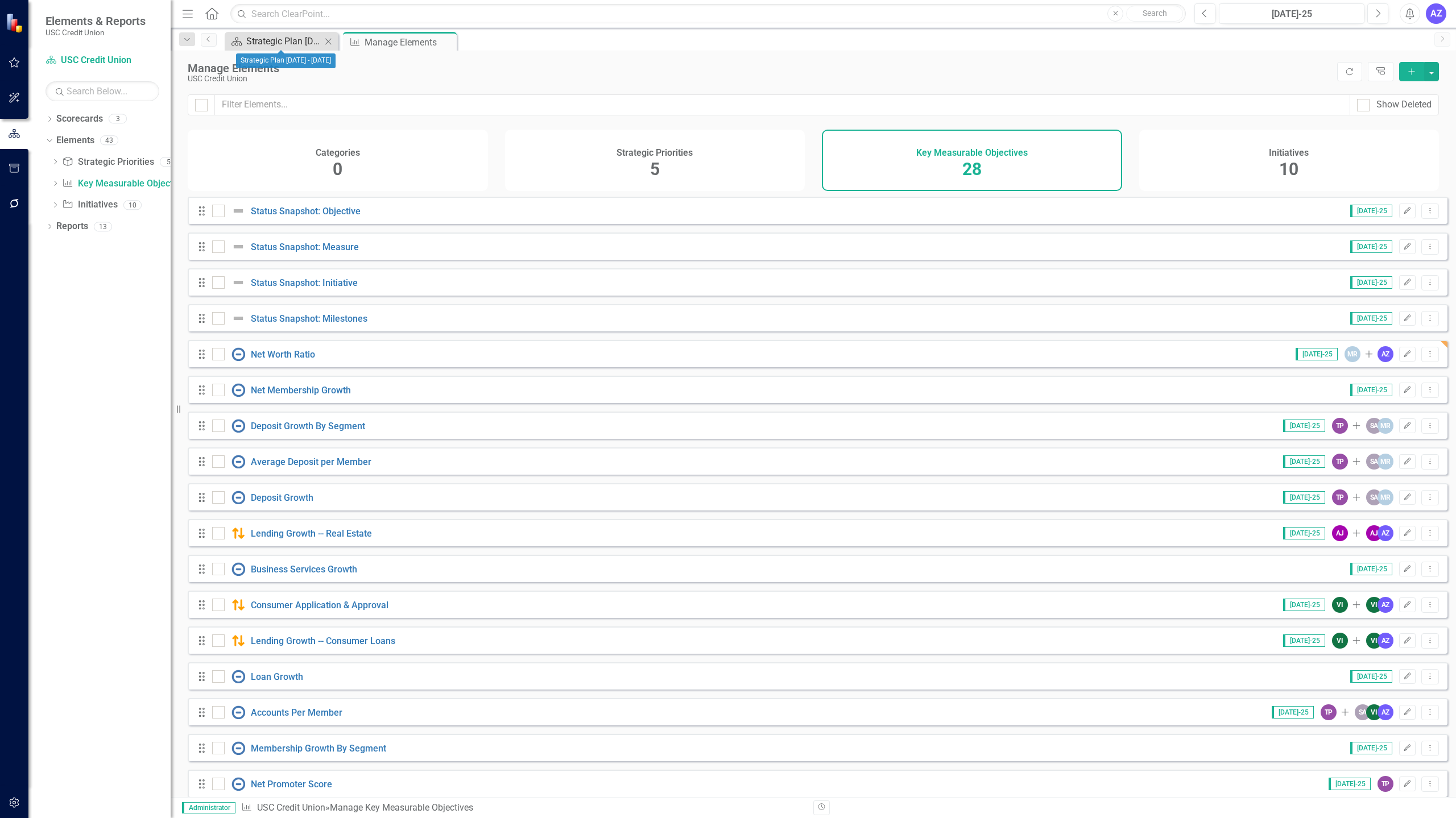
click at [248, 39] on div "Strategic Plan [DATE] - [DATE]" at bounding box center [284, 41] width 75 height 14
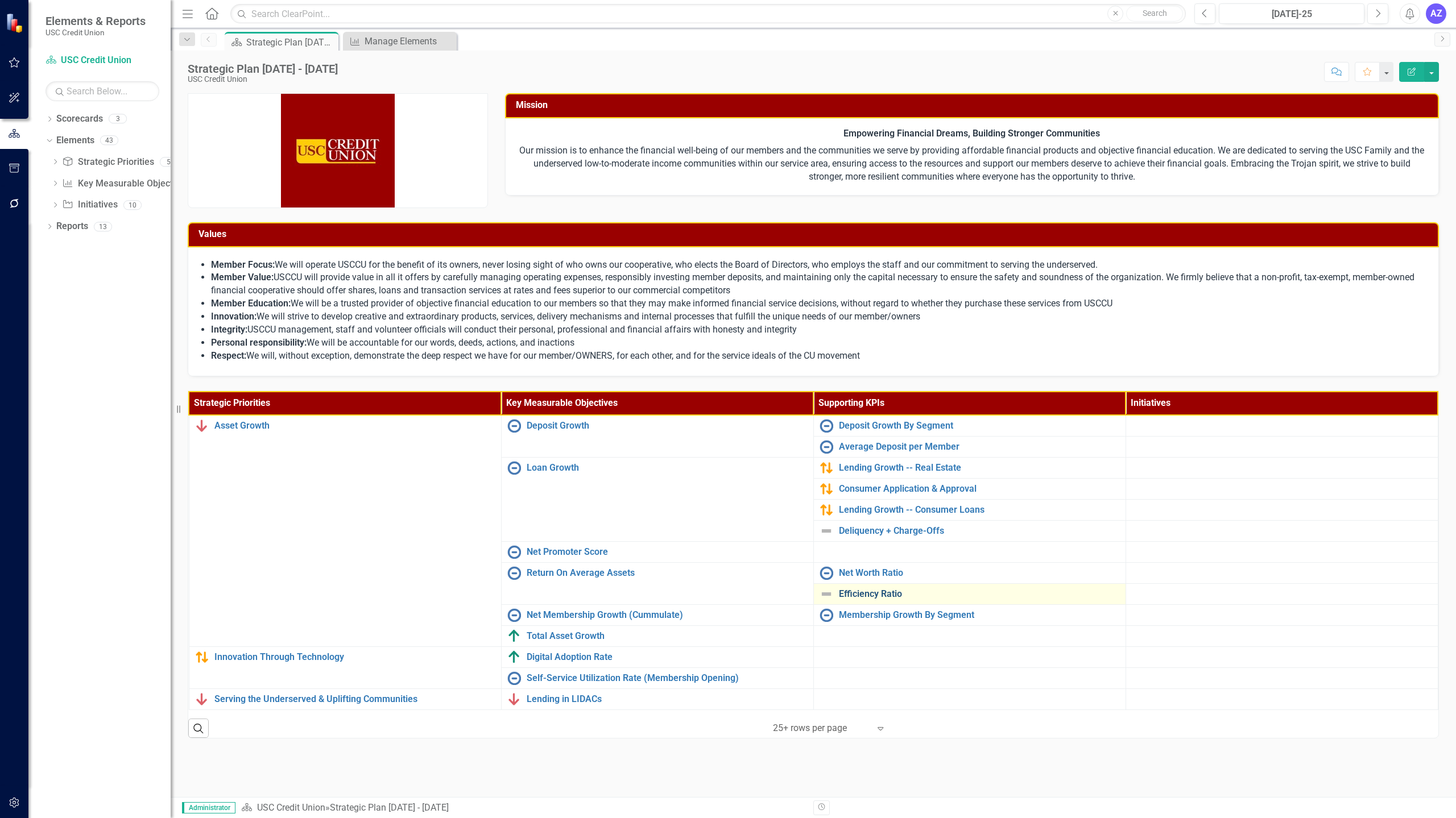
click at [809, 594] on link "Efficiency Ratio" at bounding box center [979, 594] width 281 height 10
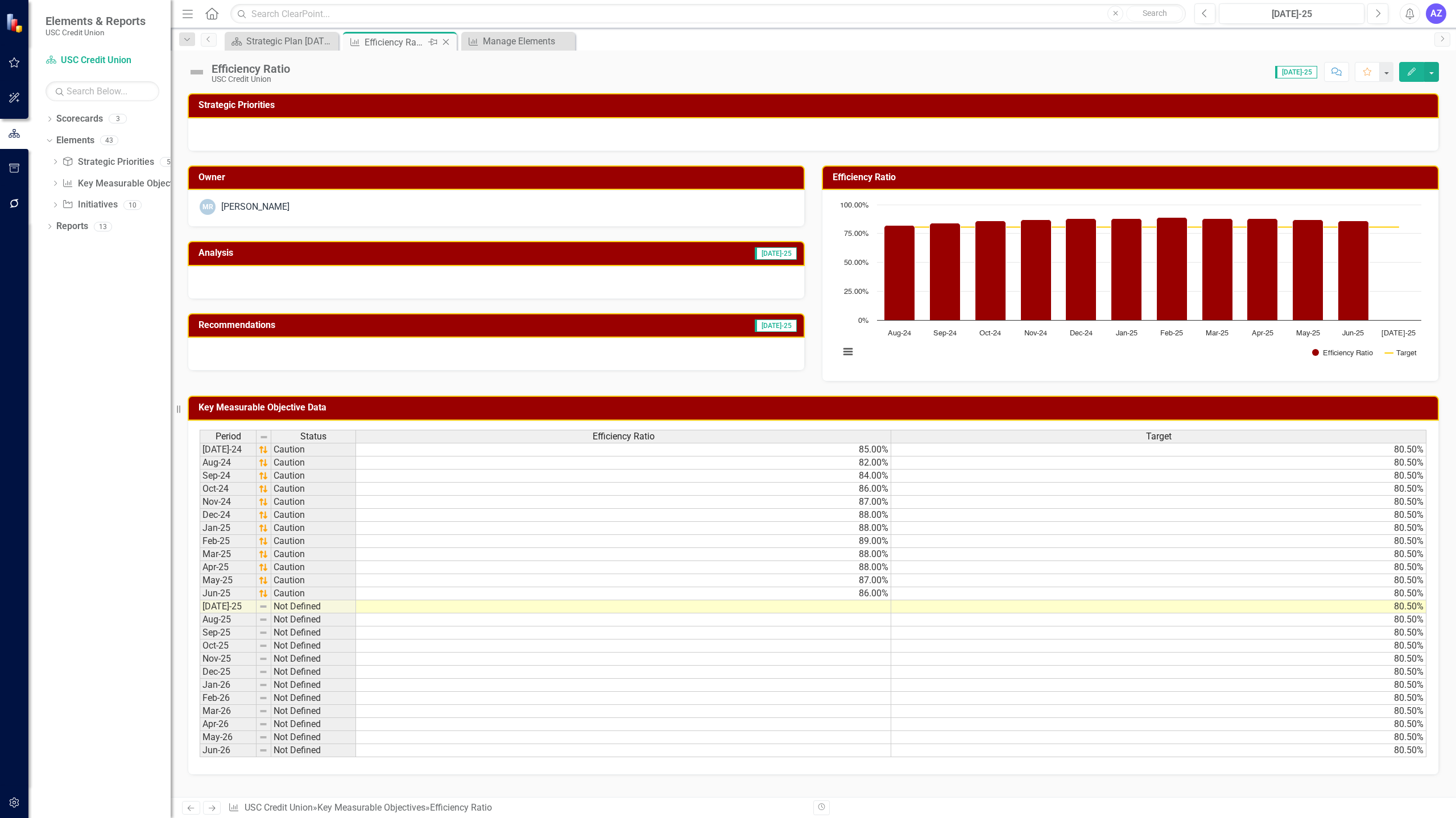
click at [447, 42] on icon "Close" at bounding box center [446, 42] width 11 height 9
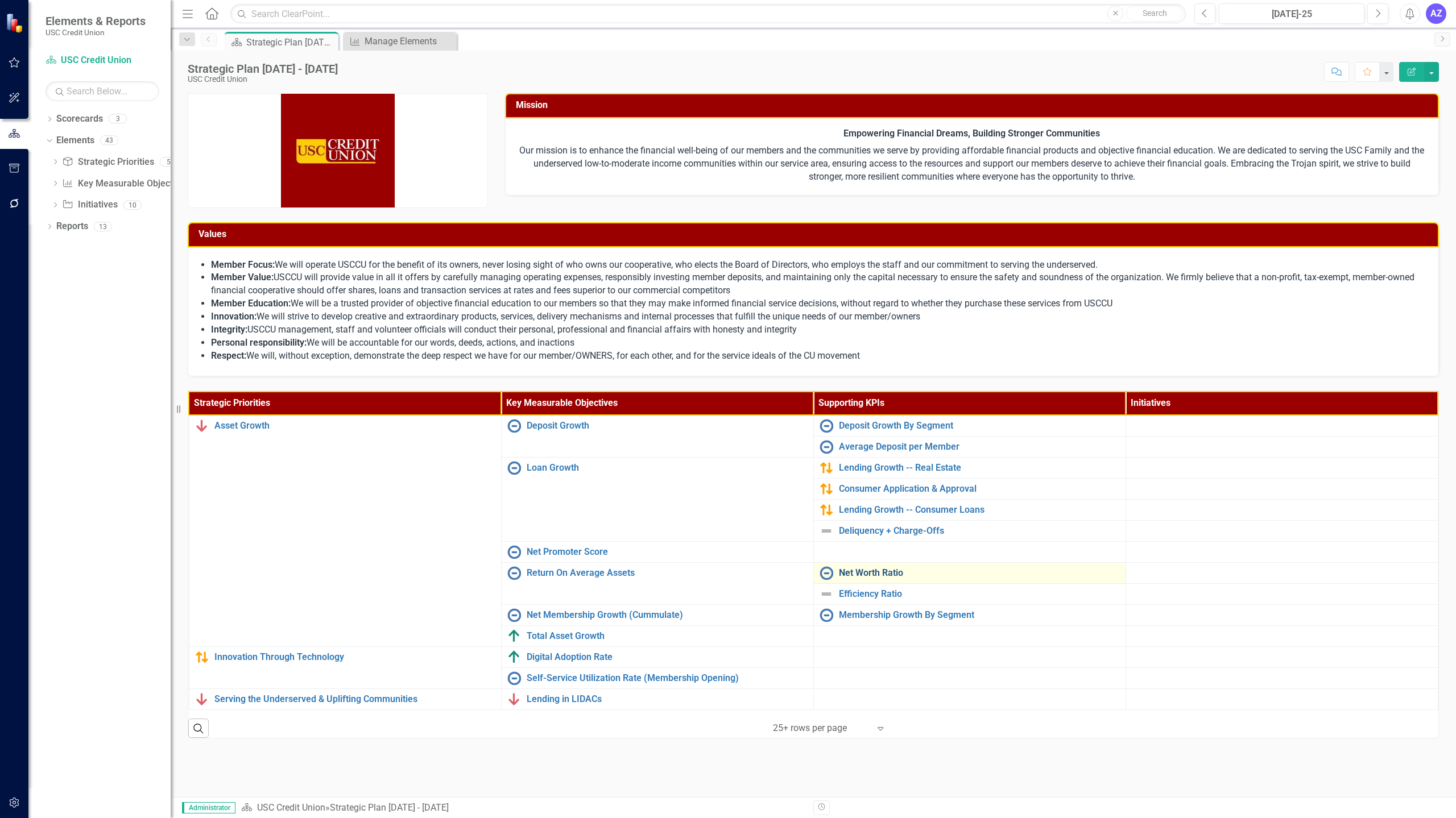
click at [809, 575] on link "Net Worth Ratio" at bounding box center [979, 573] width 281 height 10
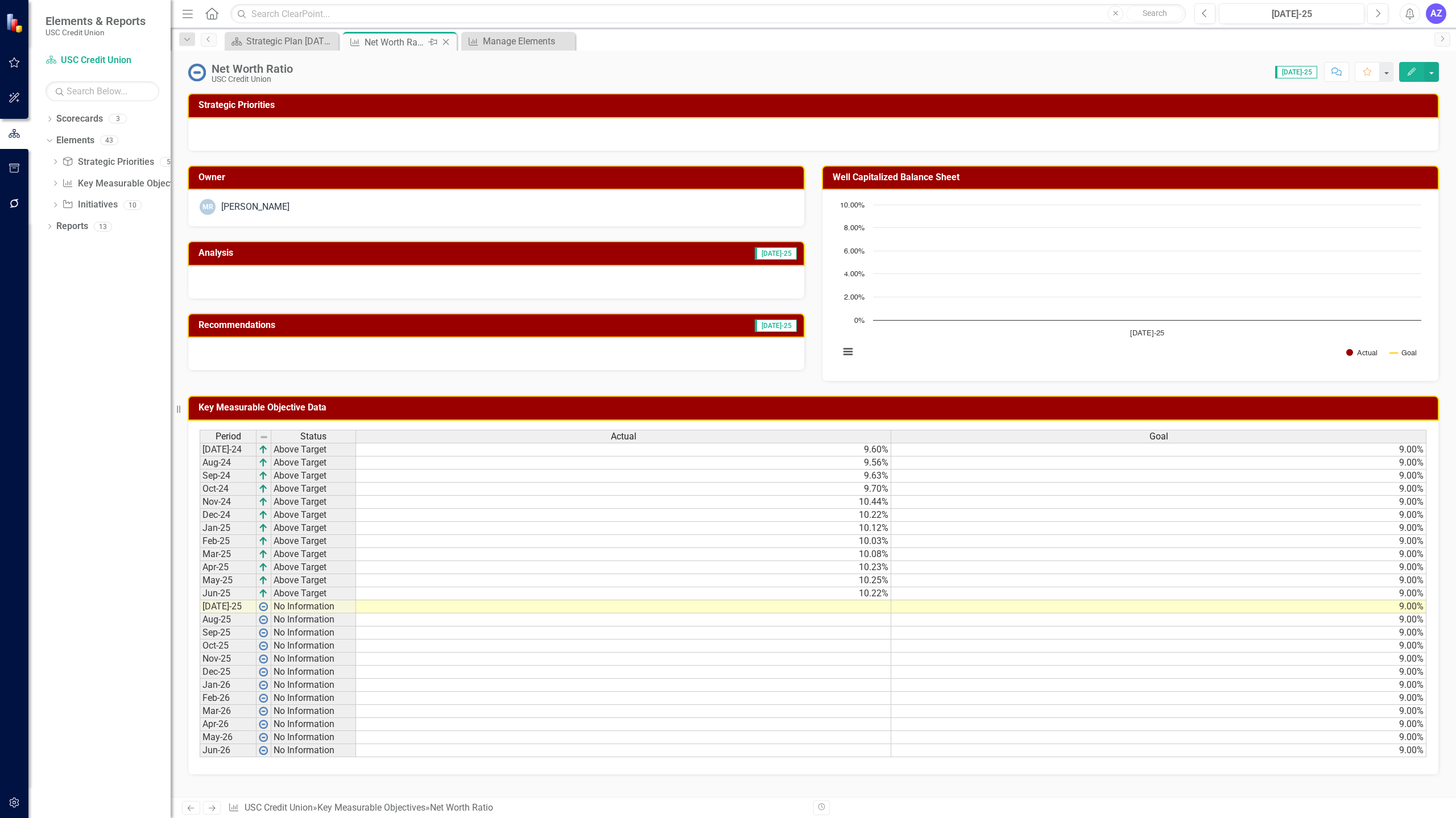
click at [447, 45] on icon "Close" at bounding box center [446, 42] width 11 height 9
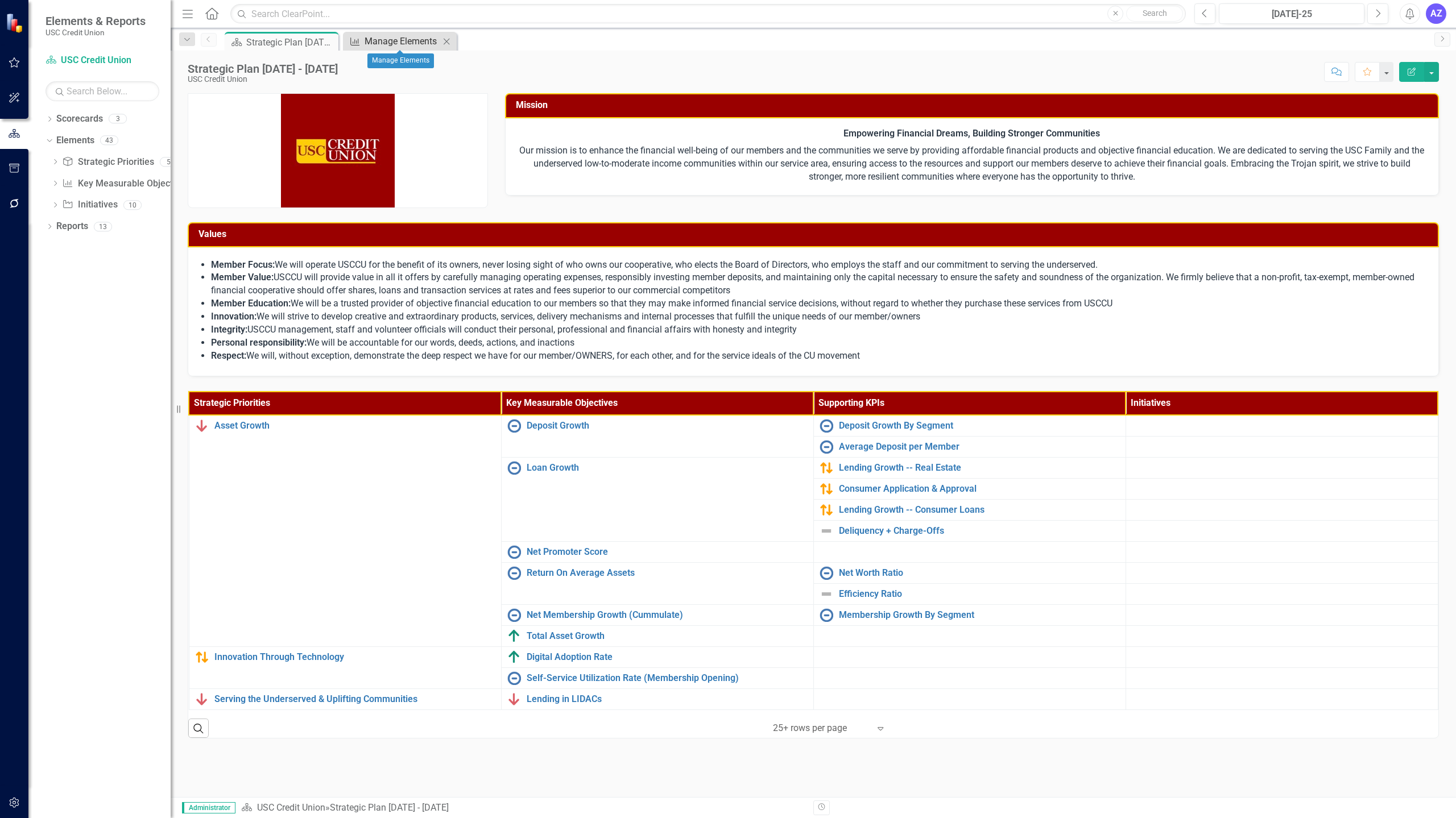
click at [417, 46] on div "Manage Elements" at bounding box center [402, 41] width 75 height 14
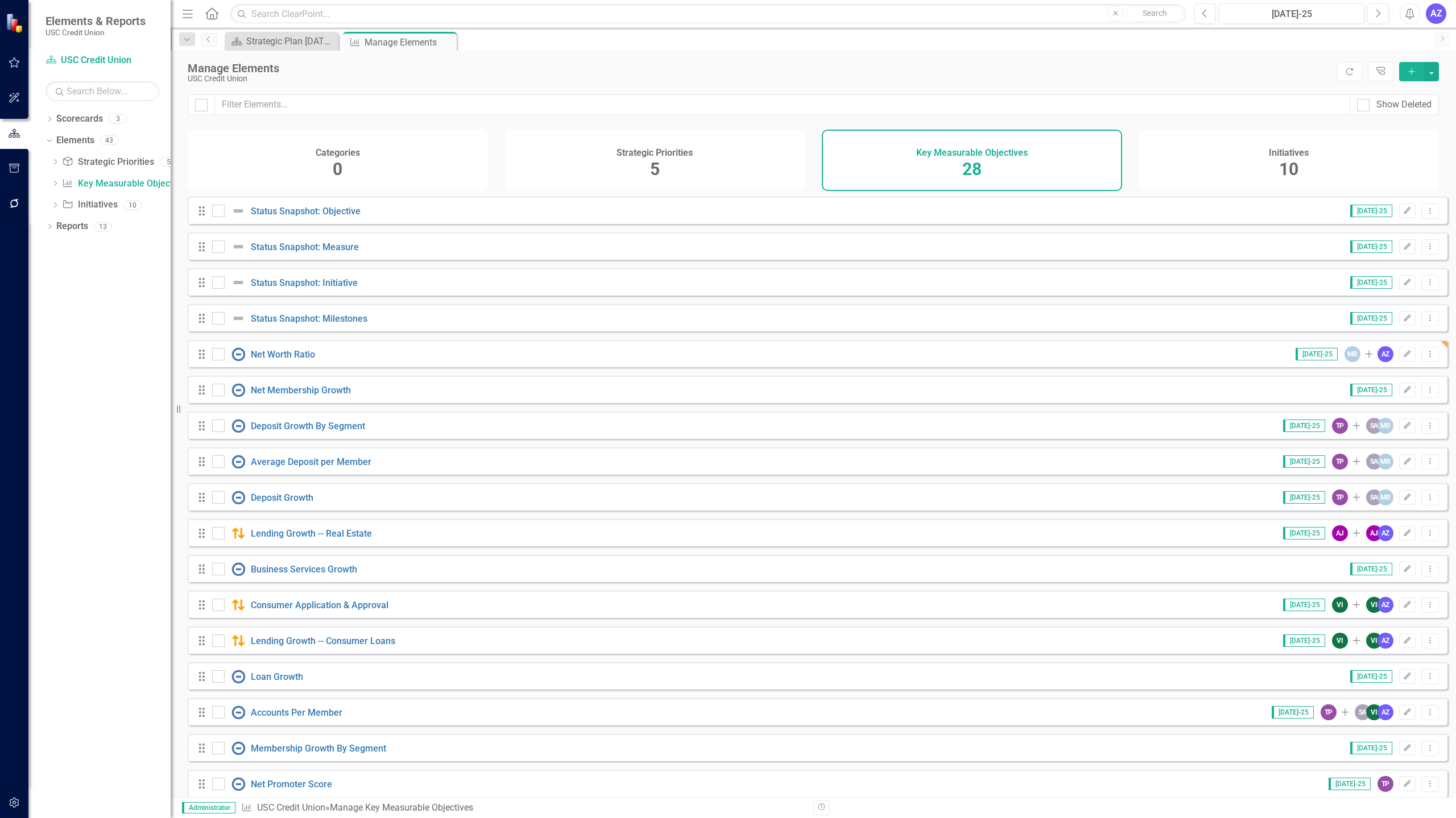
click at [124, 678] on div "Dropdown Scorecards 3 Dropdown USC Credit Union Child Scorecard Template ✈️ Upw…" at bounding box center [99, 464] width 142 height 709
click at [291, 40] on div "Strategic Plan [DATE] - [DATE]" at bounding box center [284, 41] width 75 height 14
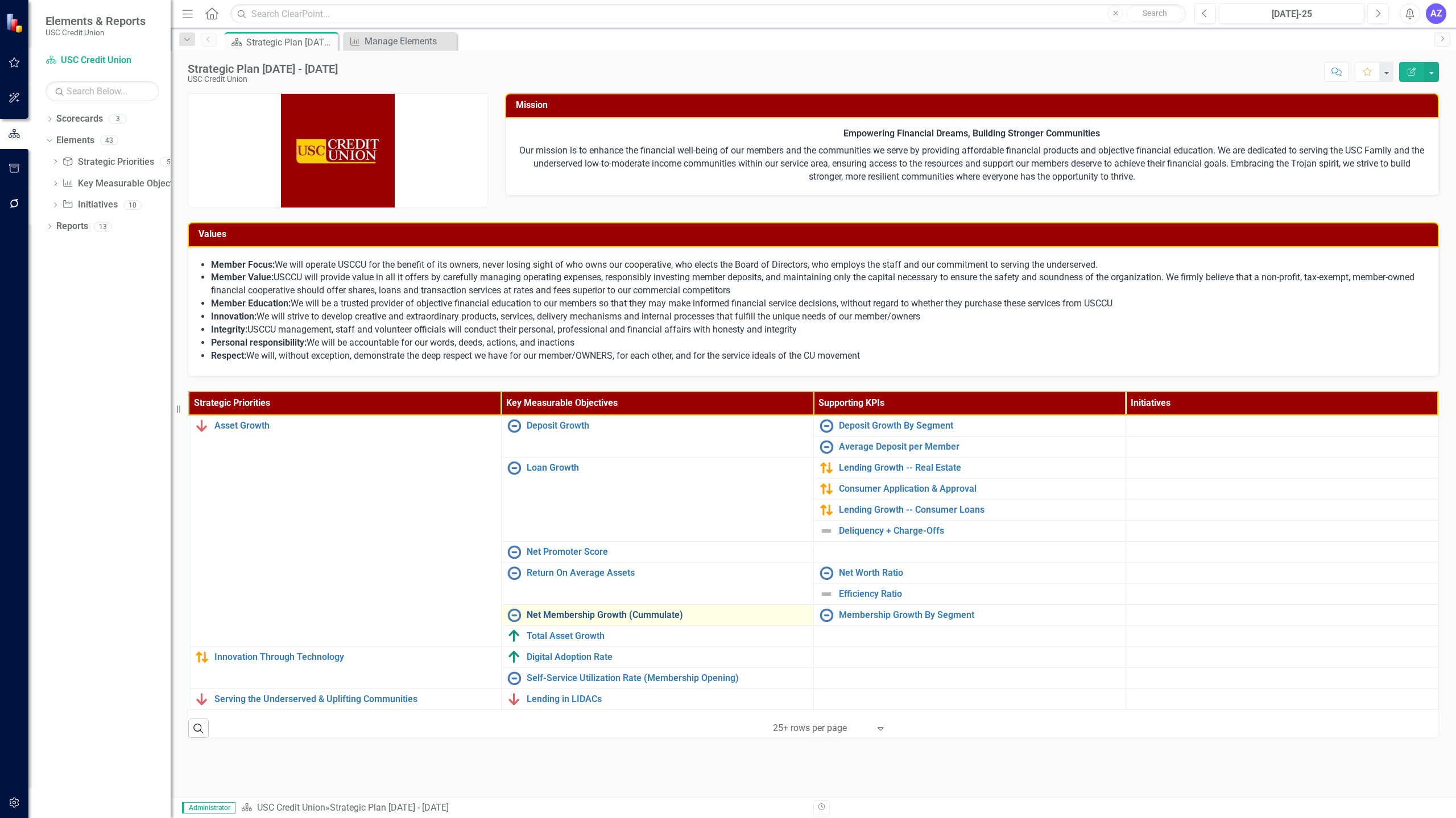
click at [571, 618] on link "Net Membership Growth (Cummulate)" at bounding box center [667, 615] width 281 height 10
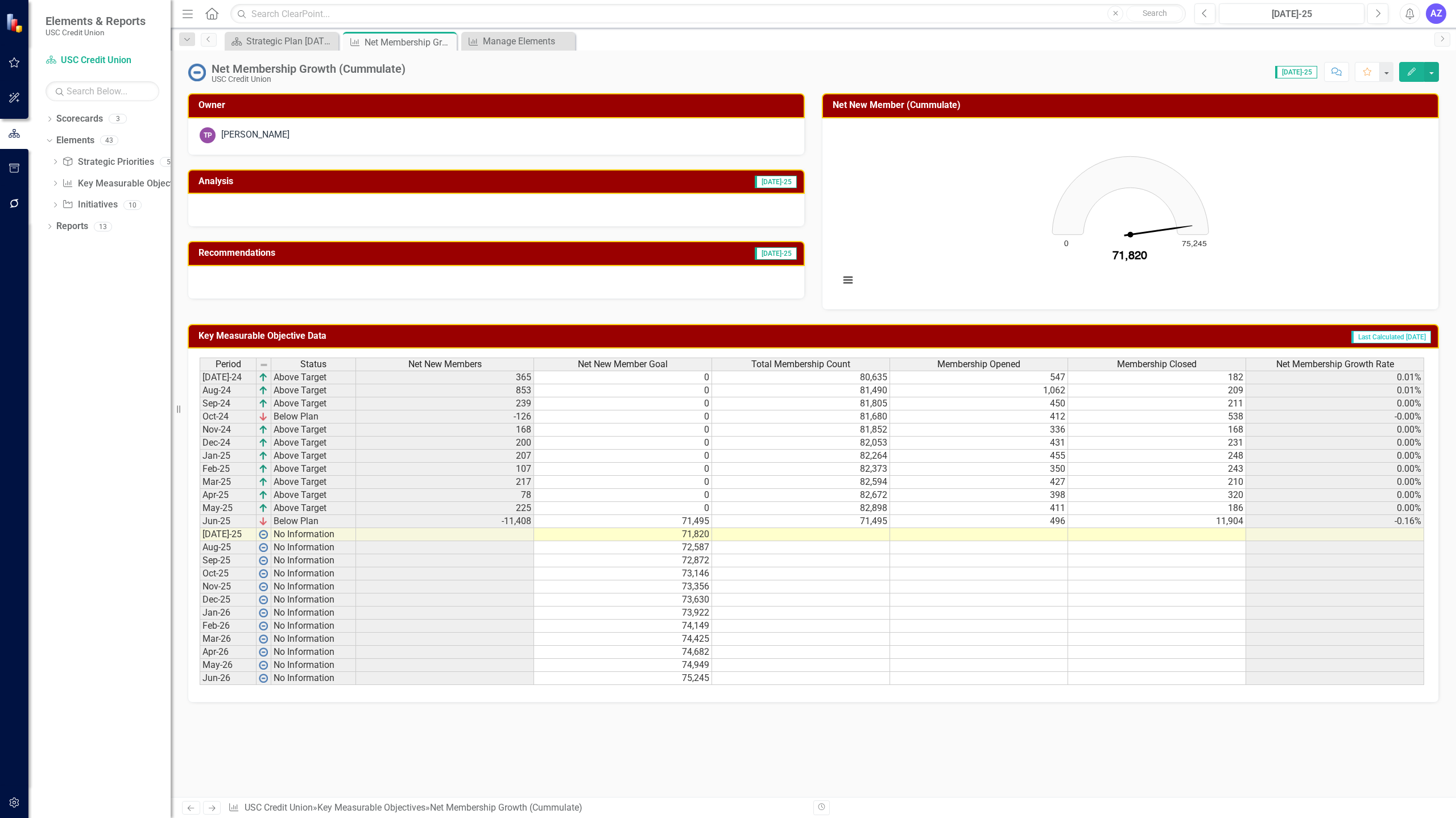
click at [612, 223] on div at bounding box center [496, 210] width 617 height 33
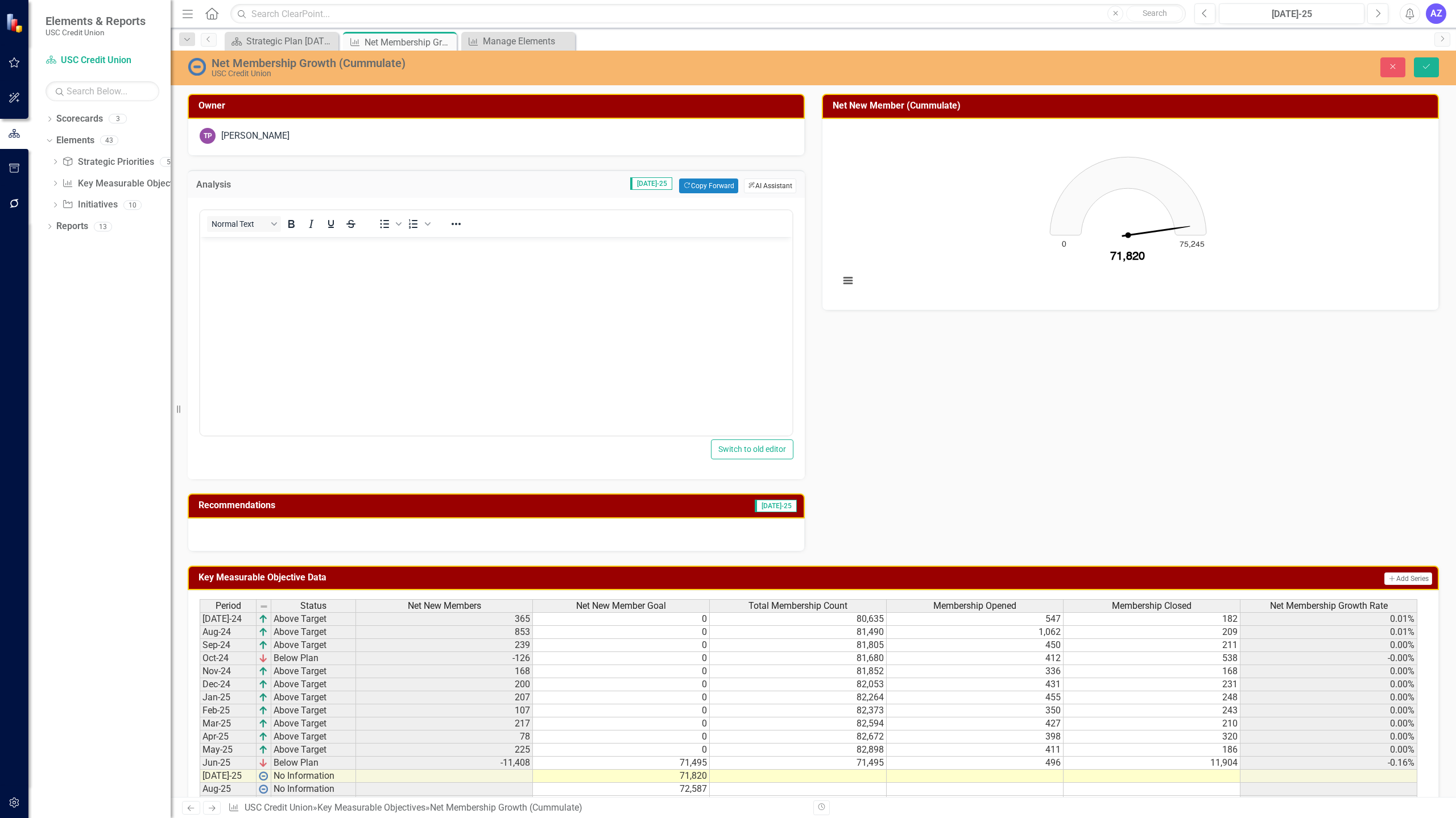
click at [771, 188] on button "ClearPoint AI AI Assistant" at bounding box center [769, 186] width 52 height 15
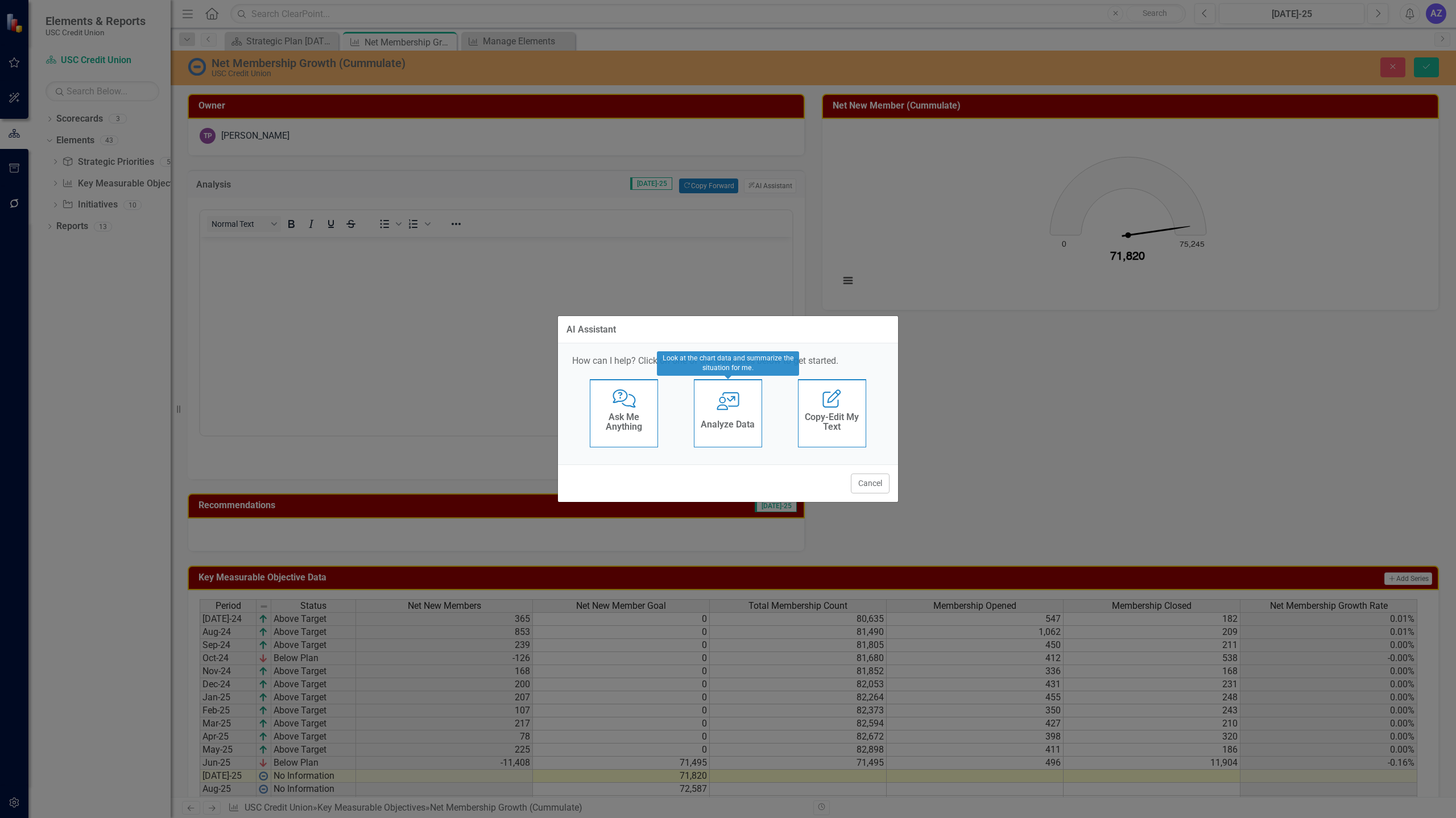
click at [735, 416] on div "User with Chart Analyze Data" at bounding box center [728, 413] width 68 height 68
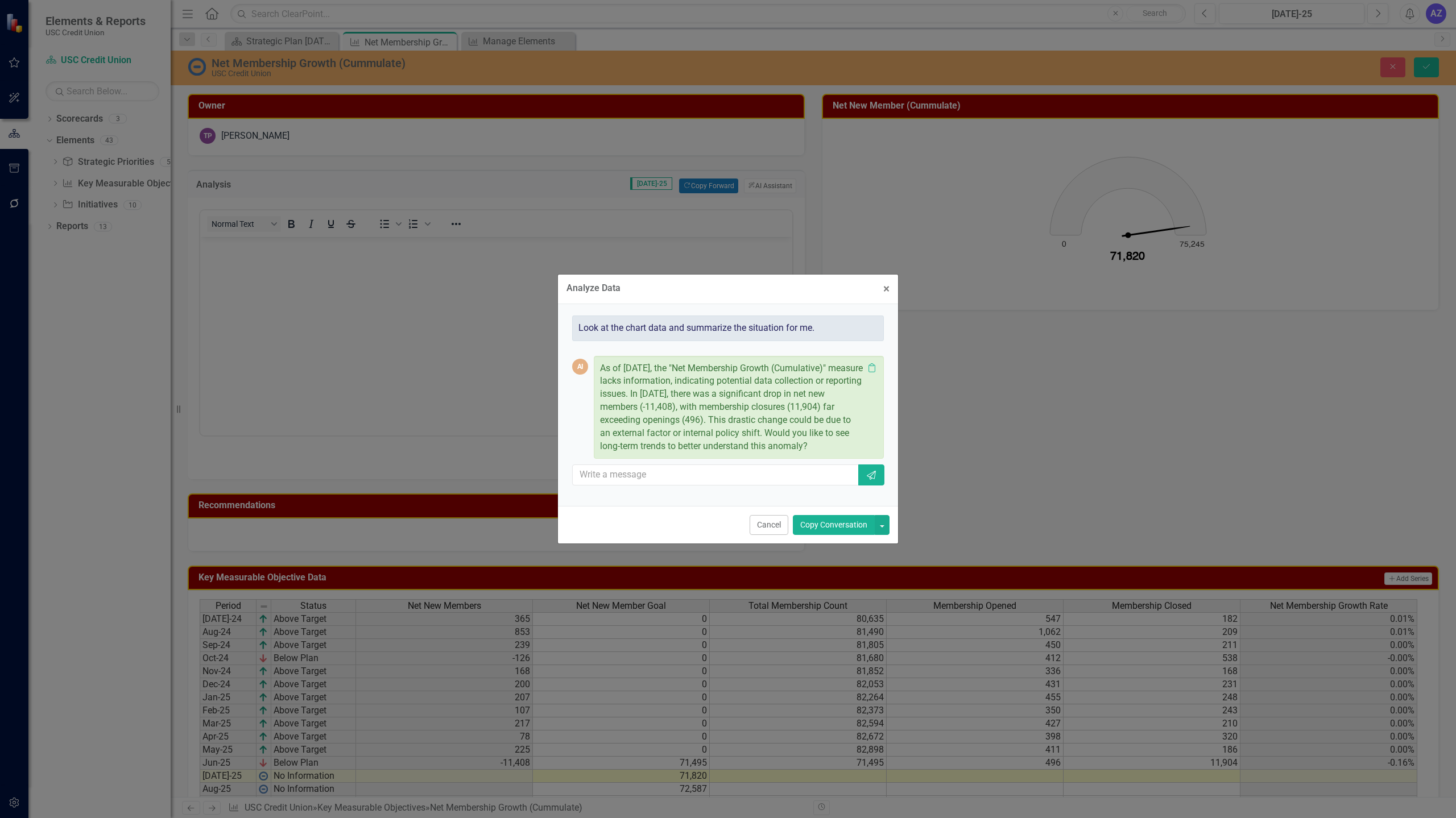
click at [809, 532] on button "Copy Conversation" at bounding box center [834, 525] width 82 height 20
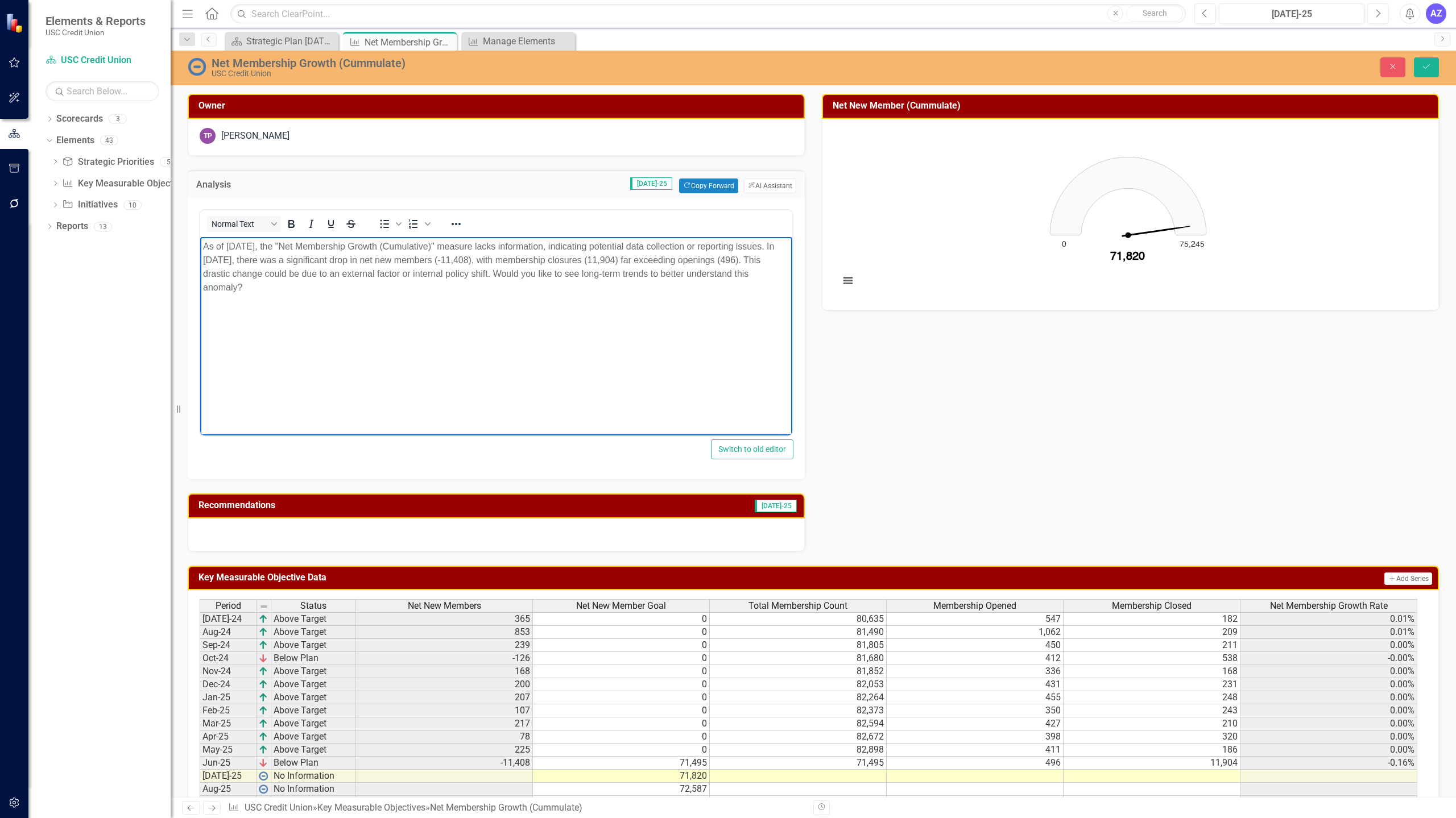
click at [696, 296] on body "As of [DATE], the "Net Membership Growth (Cumulative)" measure lacks informatio…" at bounding box center [496, 322] width 592 height 170
click at [506, 284] on p "As of [DATE], the "Net Membership Growth (Cumulative)" measure lacks informatio…" at bounding box center [496, 267] width 586 height 54
click at [497, 275] on p "As of [DATE], the "Net Membership Growth (Cumulative)" measure lacks informatio…" at bounding box center [496, 267] width 586 height 54
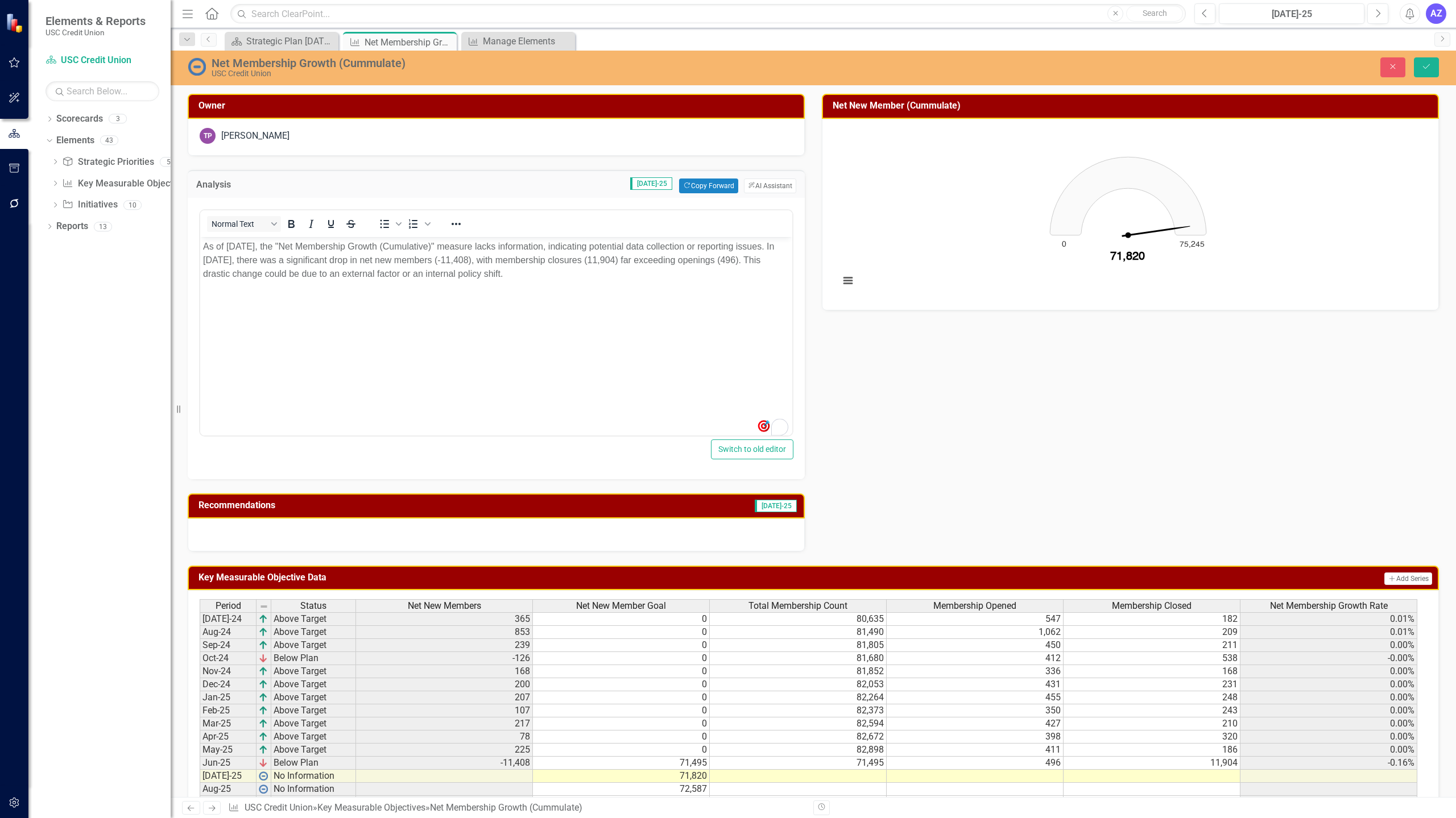
click at [809, 409] on div "Owner TP [PERSON_NAME] Analysis [DATE]-25 Copy Forward Copy Forward ClearPoint …" at bounding box center [813, 315] width 1268 height 472
click at [587, 290] on body "As of [DATE], the "Net Membership Growth (Cumulative)" measure lacks informatio…" at bounding box center [496, 322] width 592 height 170
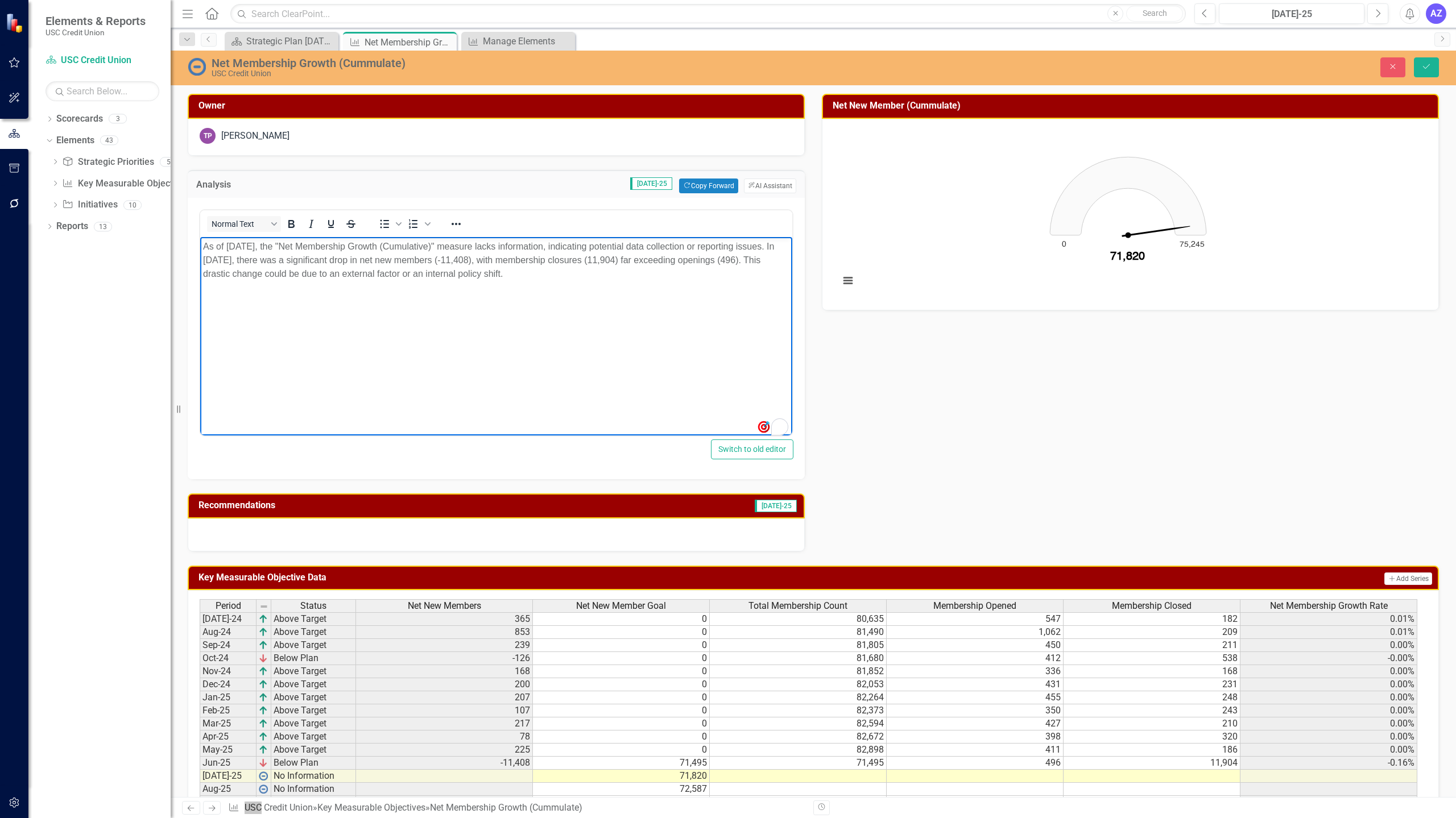
click at [762, 260] on p "As of [DATE], the "Net Membership Growth (Cumulative)" measure lacks informatio…" at bounding box center [496, 260] width 586 height 41
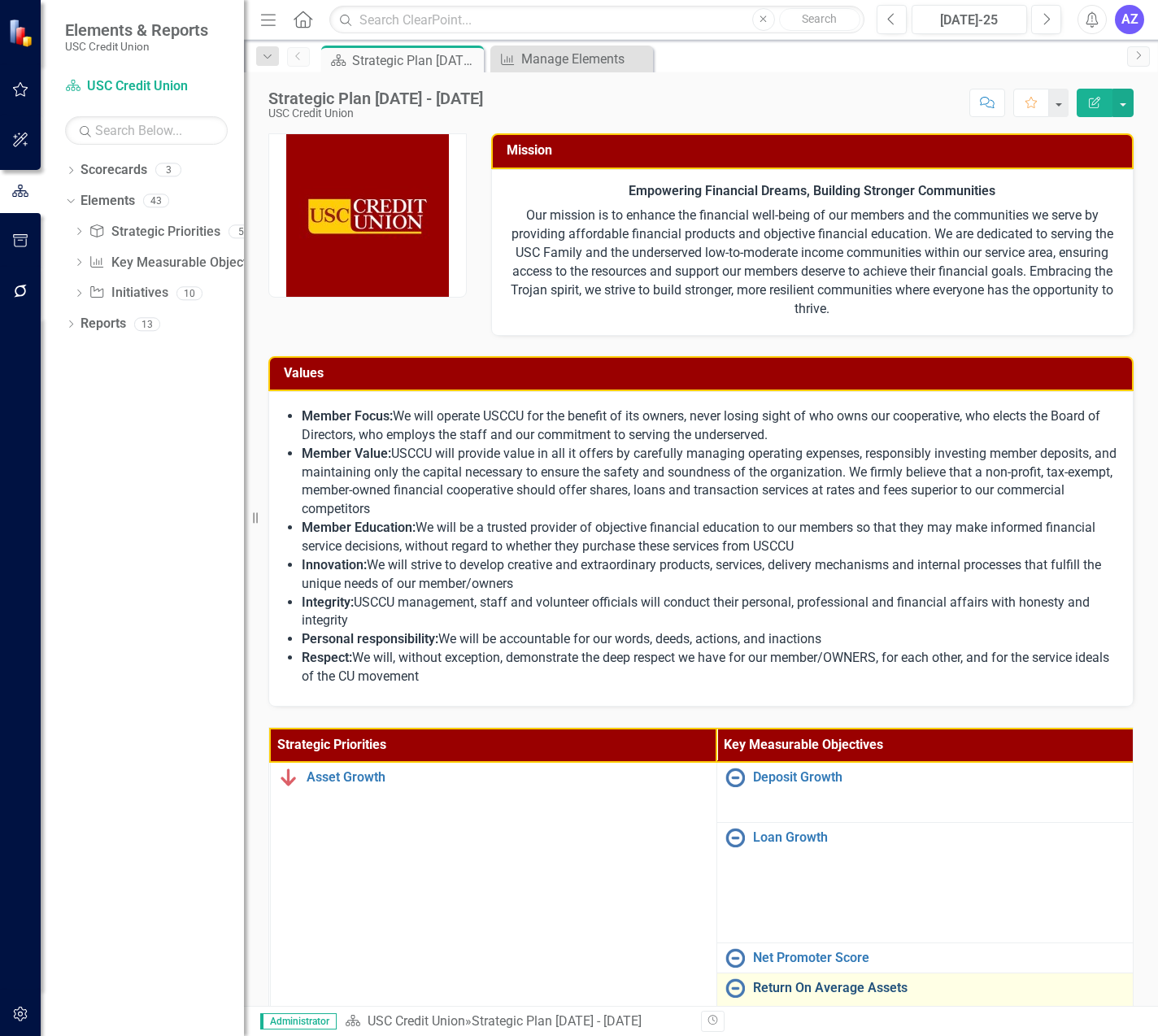
drag, startPoint x: 1102, startPoint y: 1030, endPoint x: 1005, endPoint y: 987, distance: 106.1
click at [1005, 987] on link "Return On Average Assets" at bounding box center [954, 988] width 402 height 15
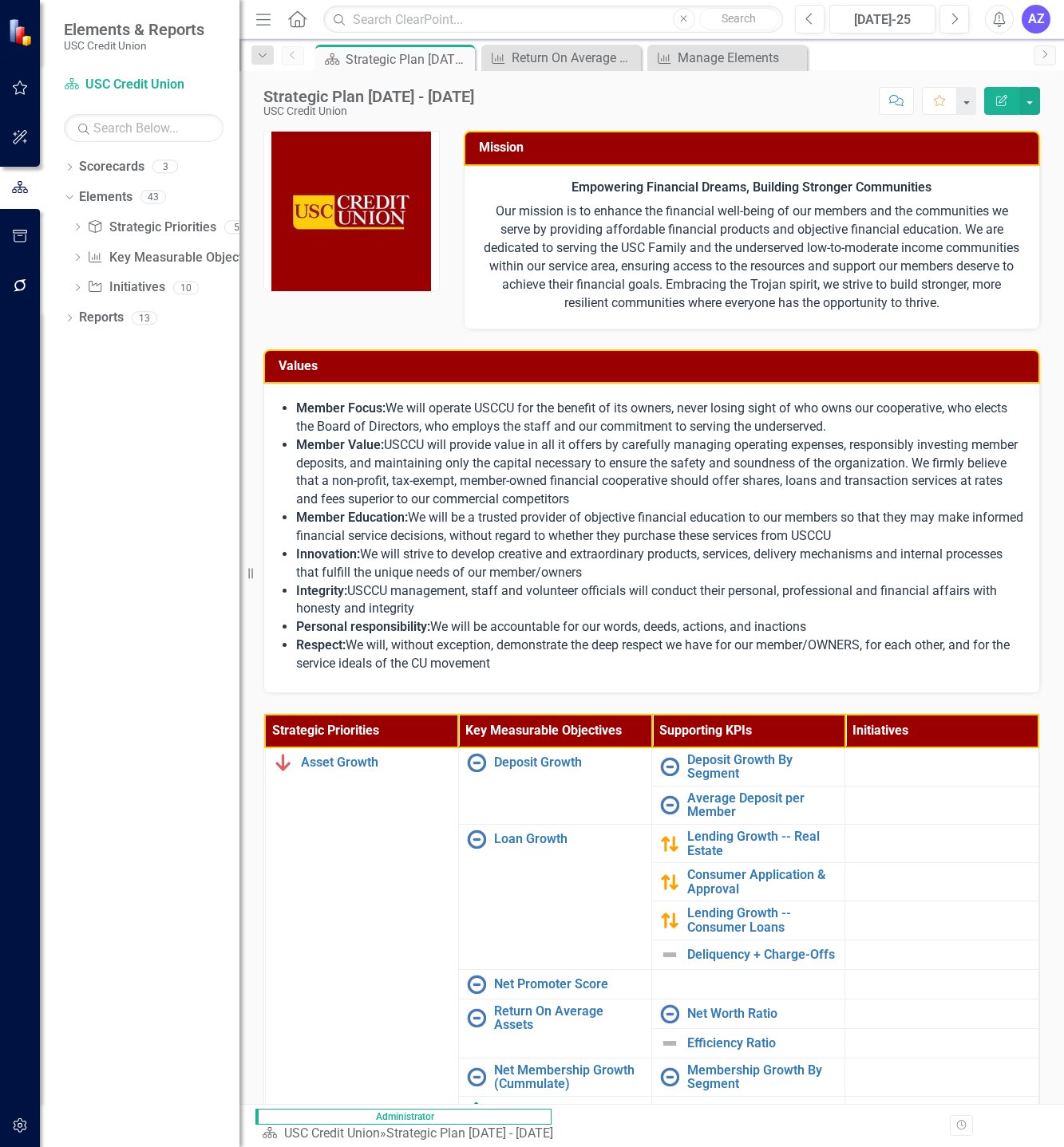
click at [874, 448] on li "Member Value: USCCU will provide value in all it offers by carefully managing o…" at bounding box center [659, 472] width 727 height 72
click at [86, 561] on div "Dropdown Scorecards 3 Dropdown USC Credit Union Child Scorecard Template ✈️ Upw…" at bounding box center [140, 651] width 199 height 994
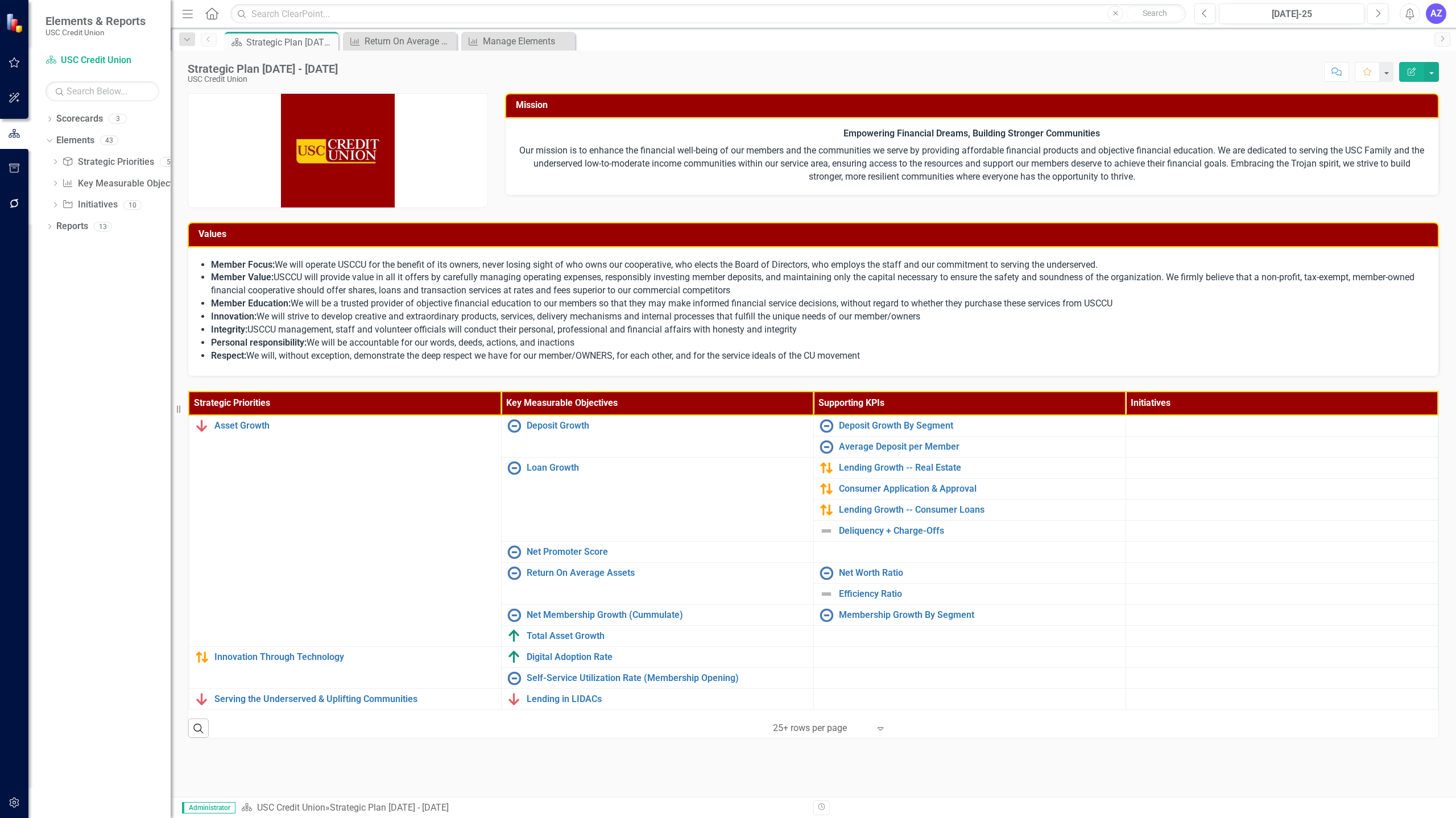
click at [97, 657] on div "Dropdown Scorecards 3 Dropdown USC Credit Union Child Scorecard Template ✈️ Upw…" at bounding box center [99, 464] width 142 height 709
